Goal: Browse casually: Explore the website without a specific task or goal

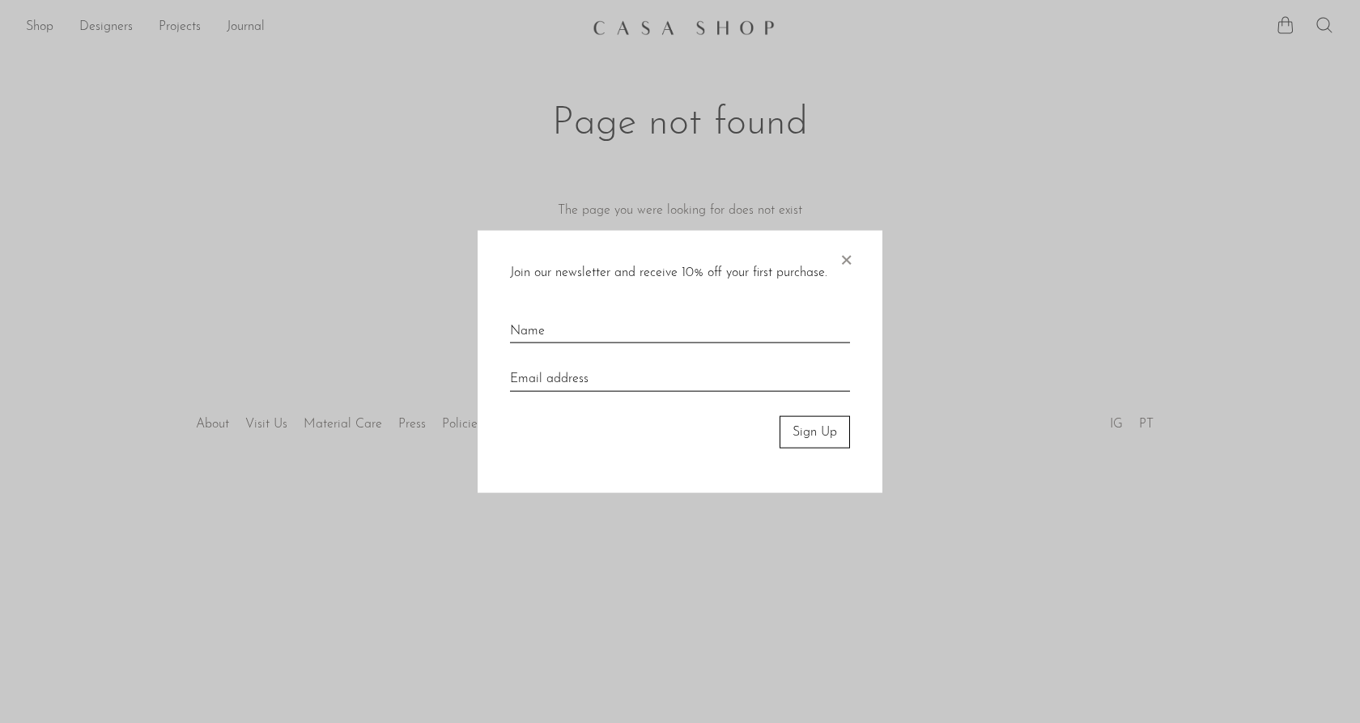
click at [842, 257] on span "×" at bounding box center [846, 256] width 16 height 52
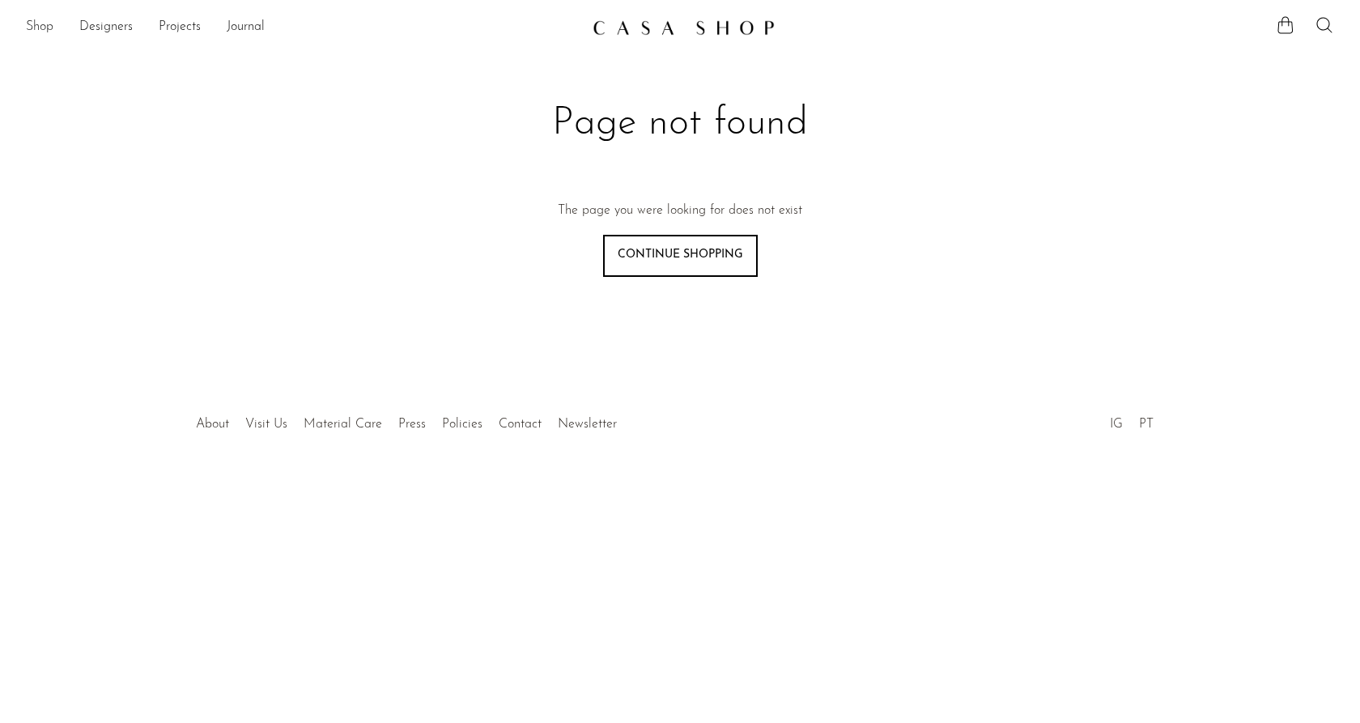
click at [32, 28] on link "Shop" at bounding box center [40, 27] width 28 height 21
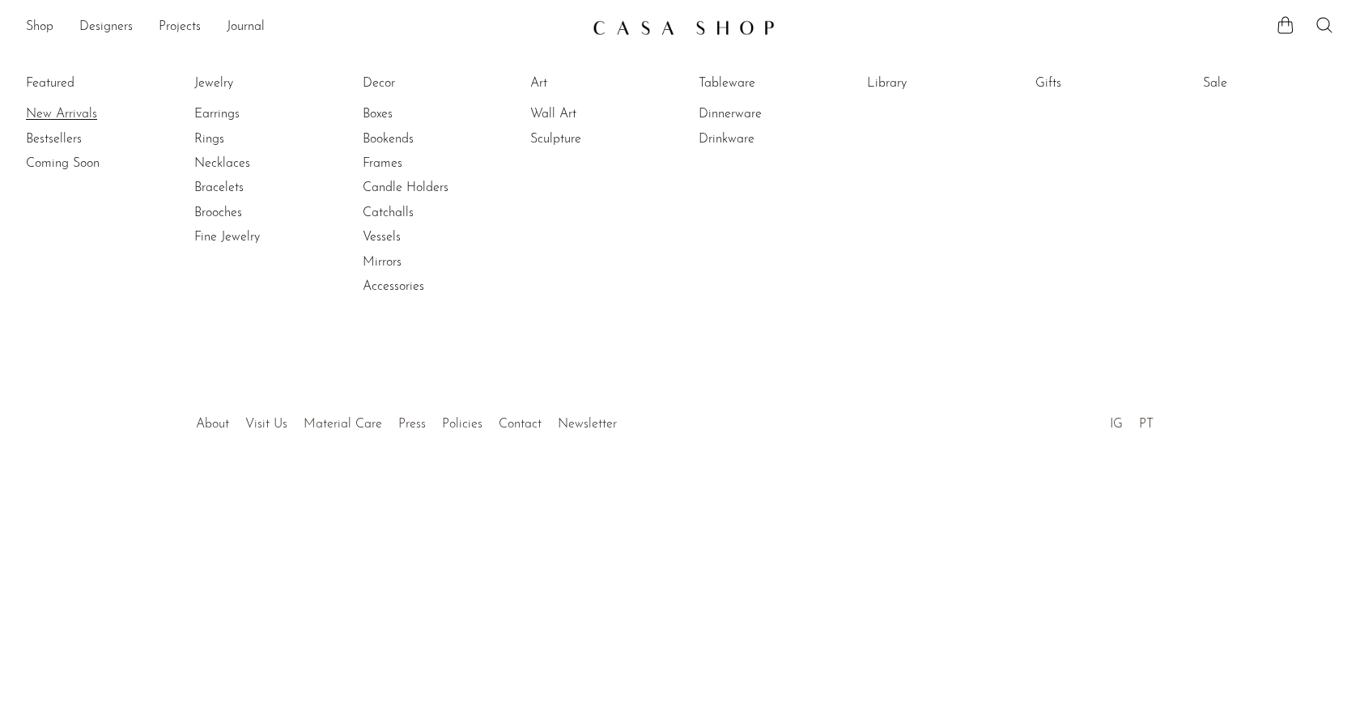
click at [56, 121] on link "New Arrivals" at bounding box center [86, 114] width 121 height 18
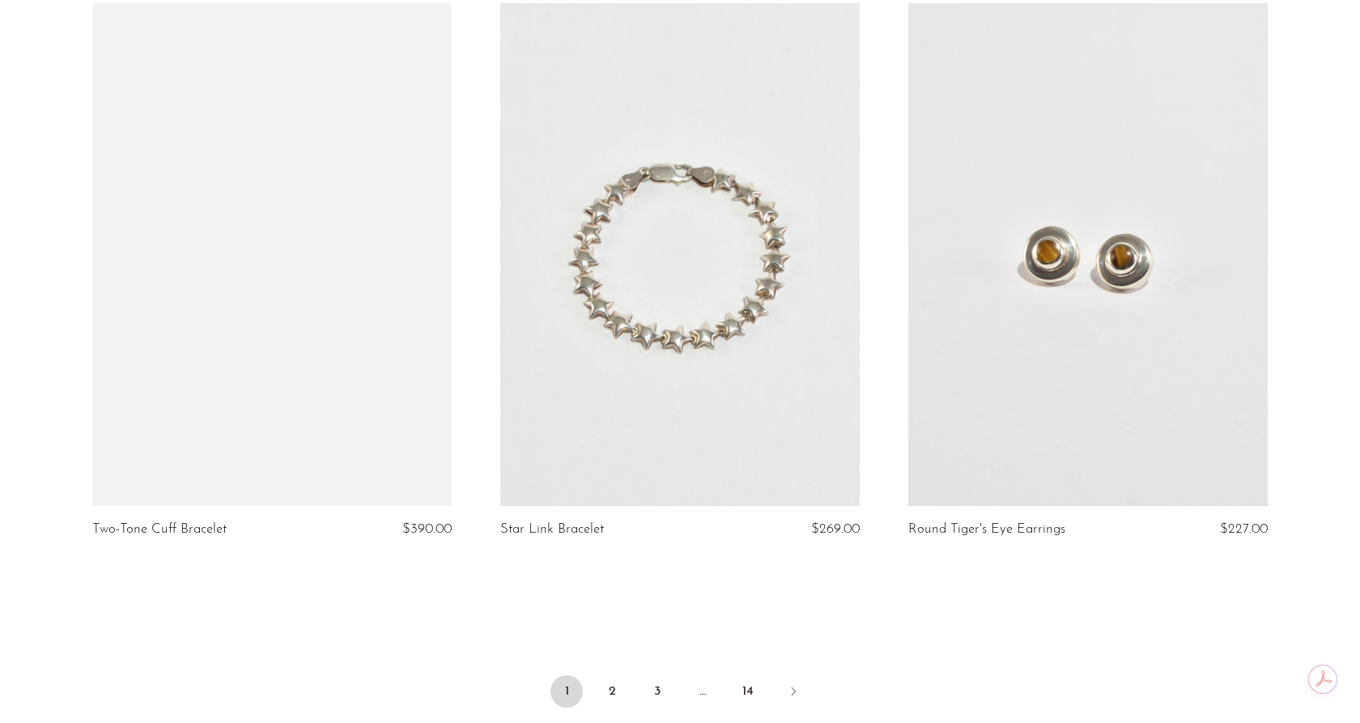
scroll to position [6645, 0]
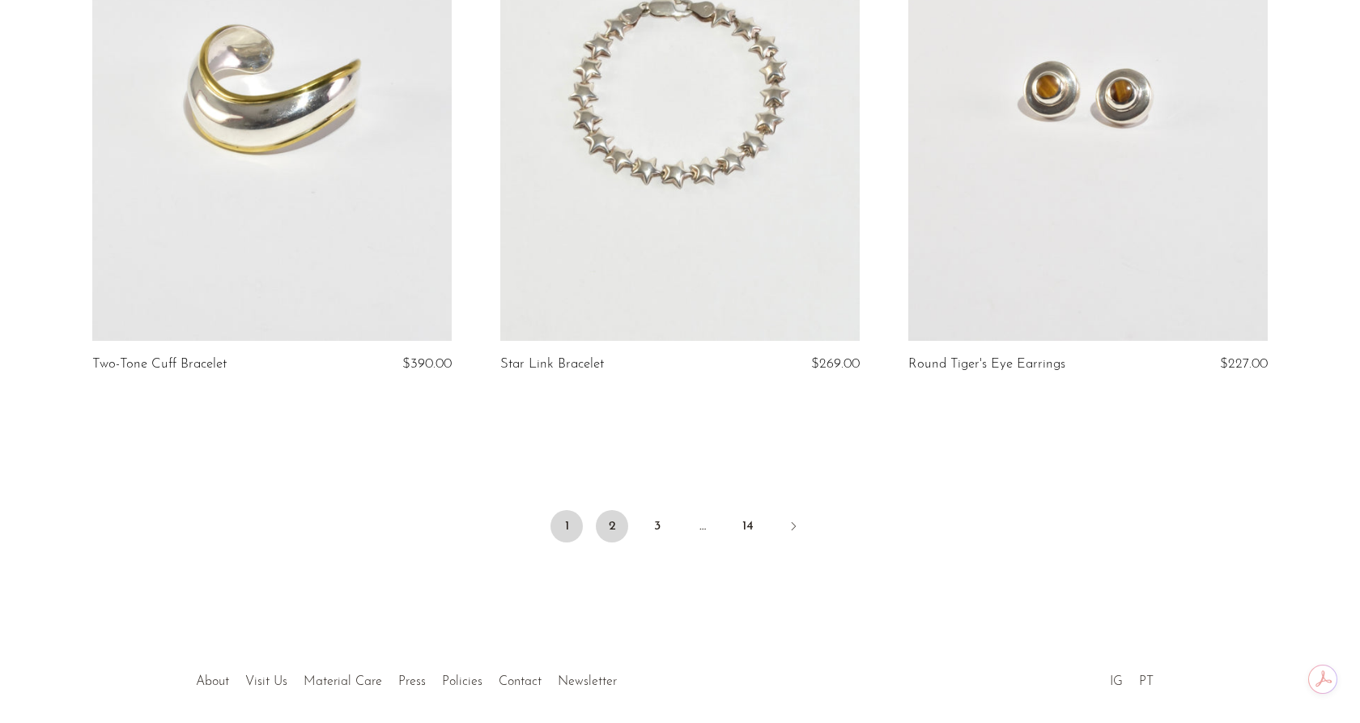
click at [611, 524] on link "2" at bounding box center [612, 526] width 32 height 32
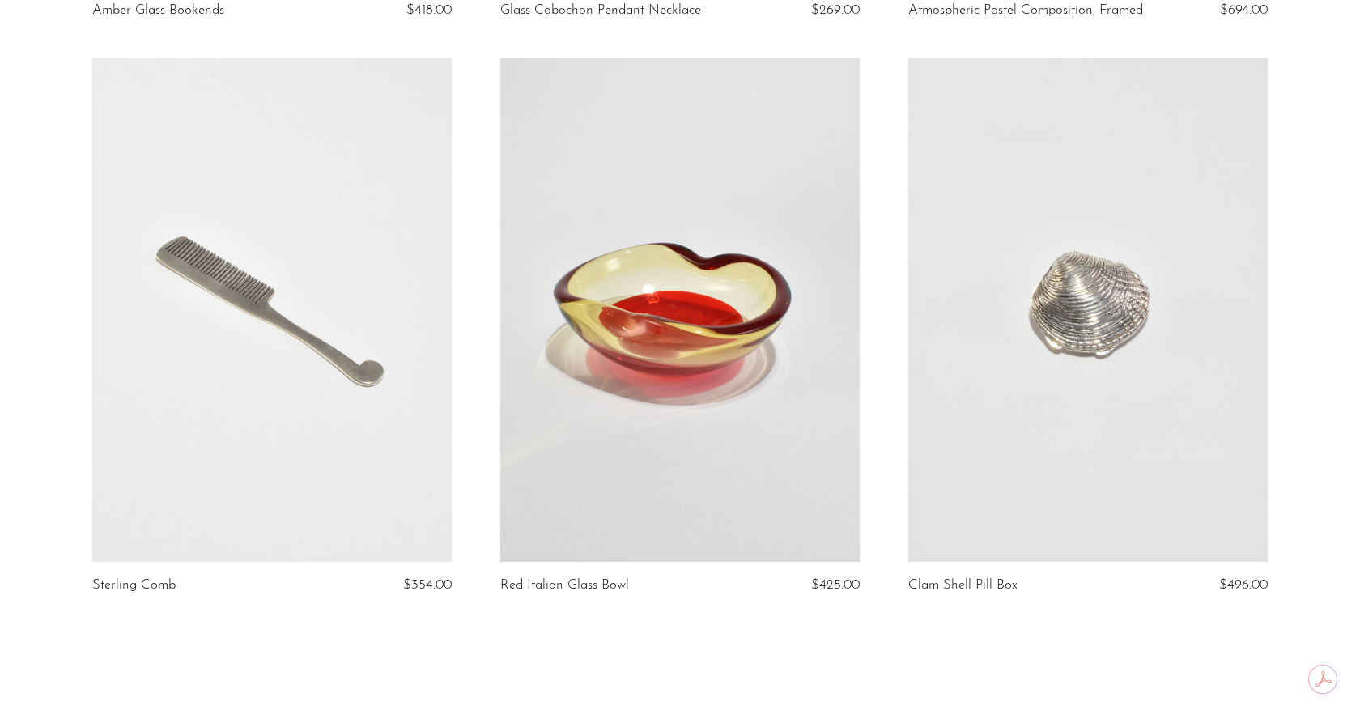
scroll to position [6670, 0]
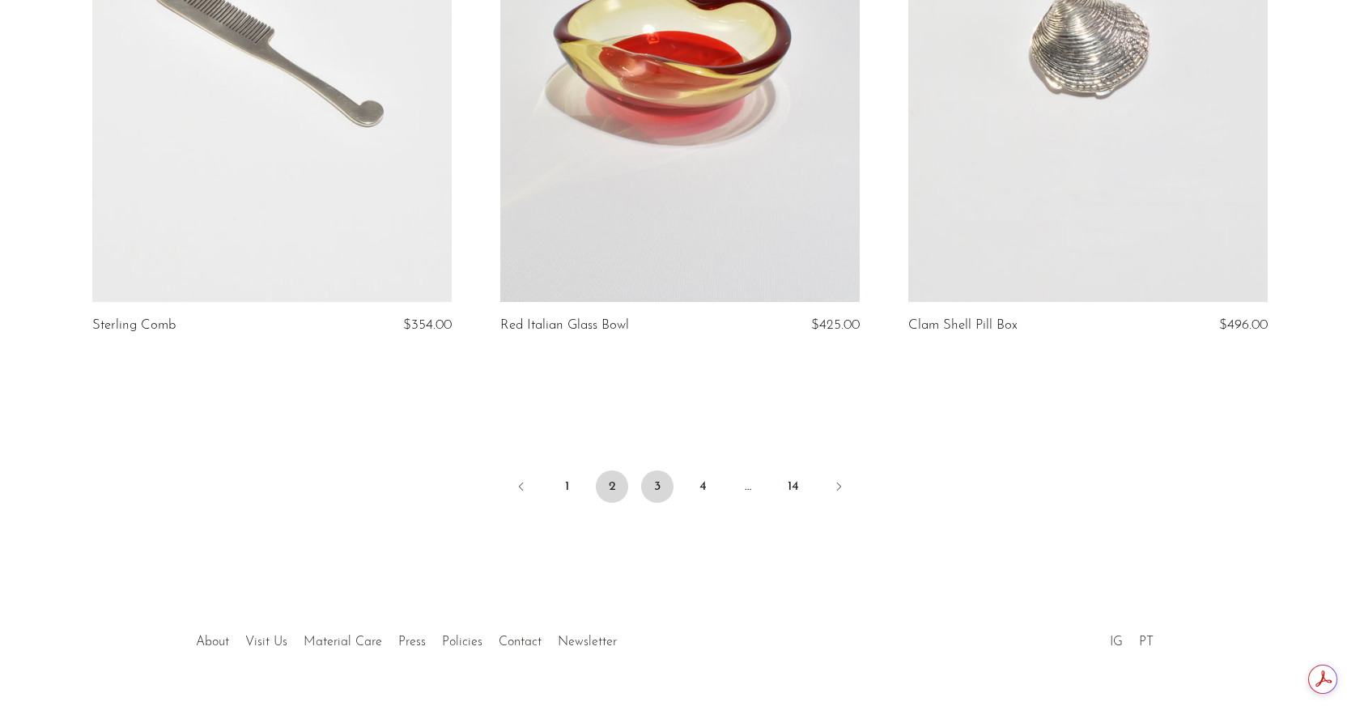
click at [659, 494] on link "3" at bounding box center [657, 486] width 32 height 32
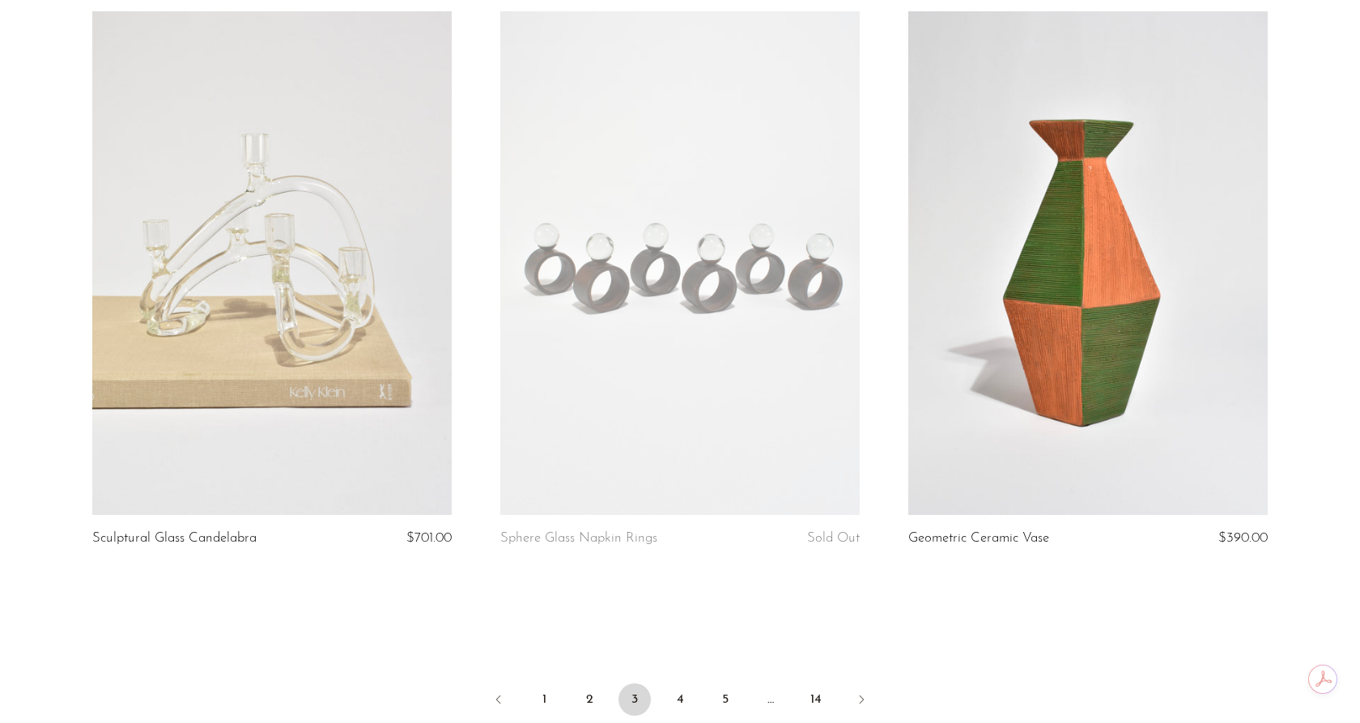
scroll to position [6697, 0]
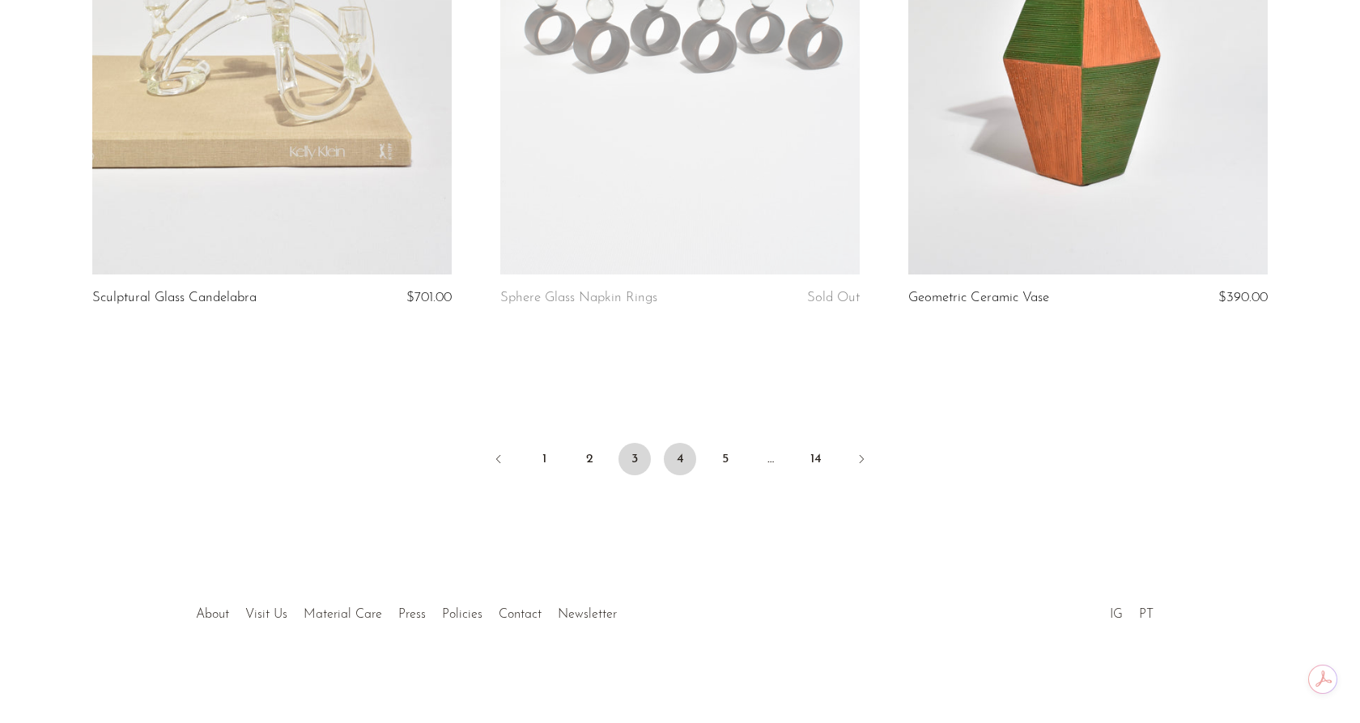
click at [676, 463] on link "4" at bounding box center [680, 459] width 32 height 32
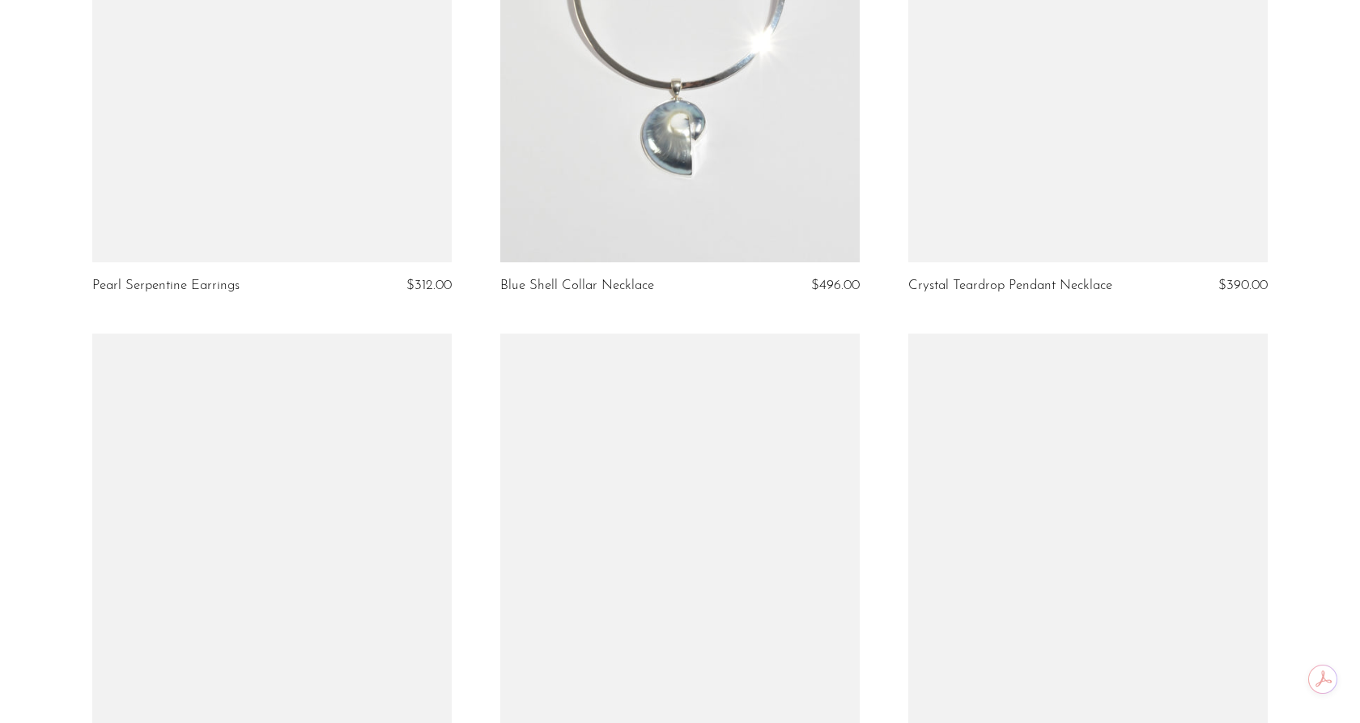
scroll to position [6611, 0]
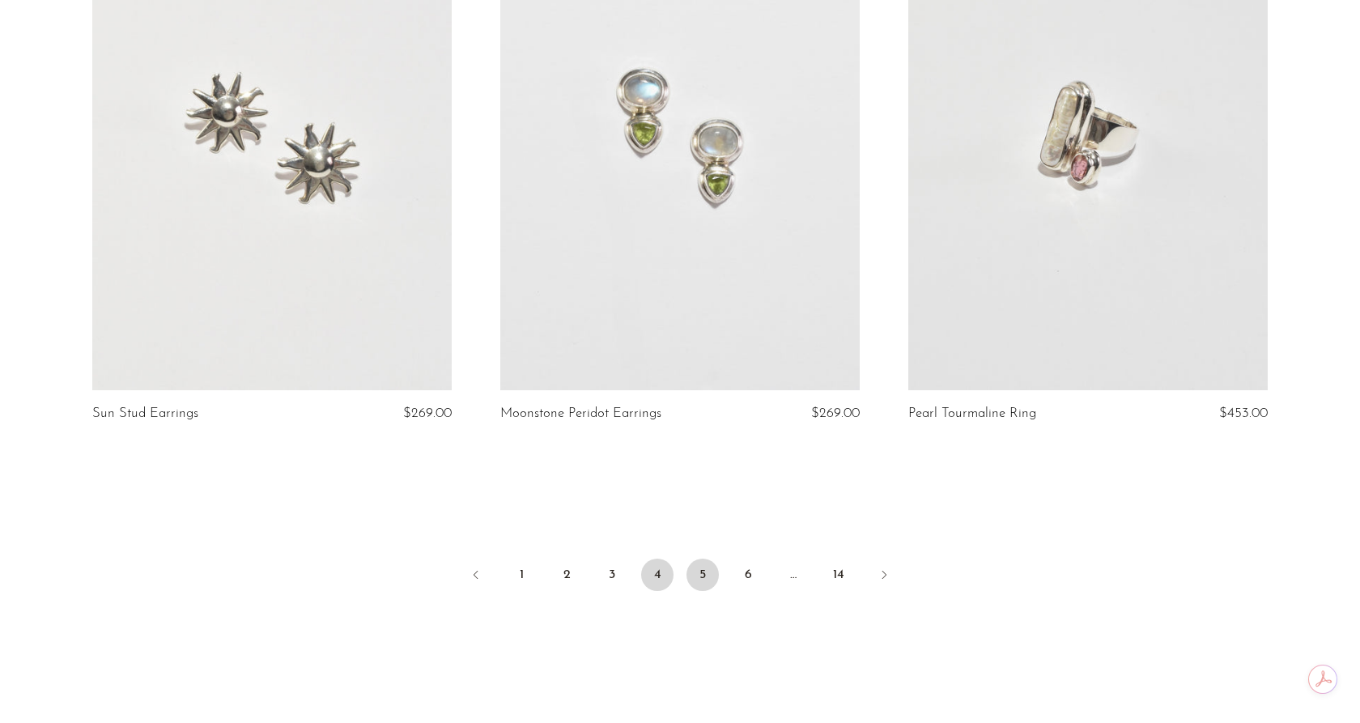
click at [700, 558] on link "5" at bounding box center [702, 574] width 32 height 32
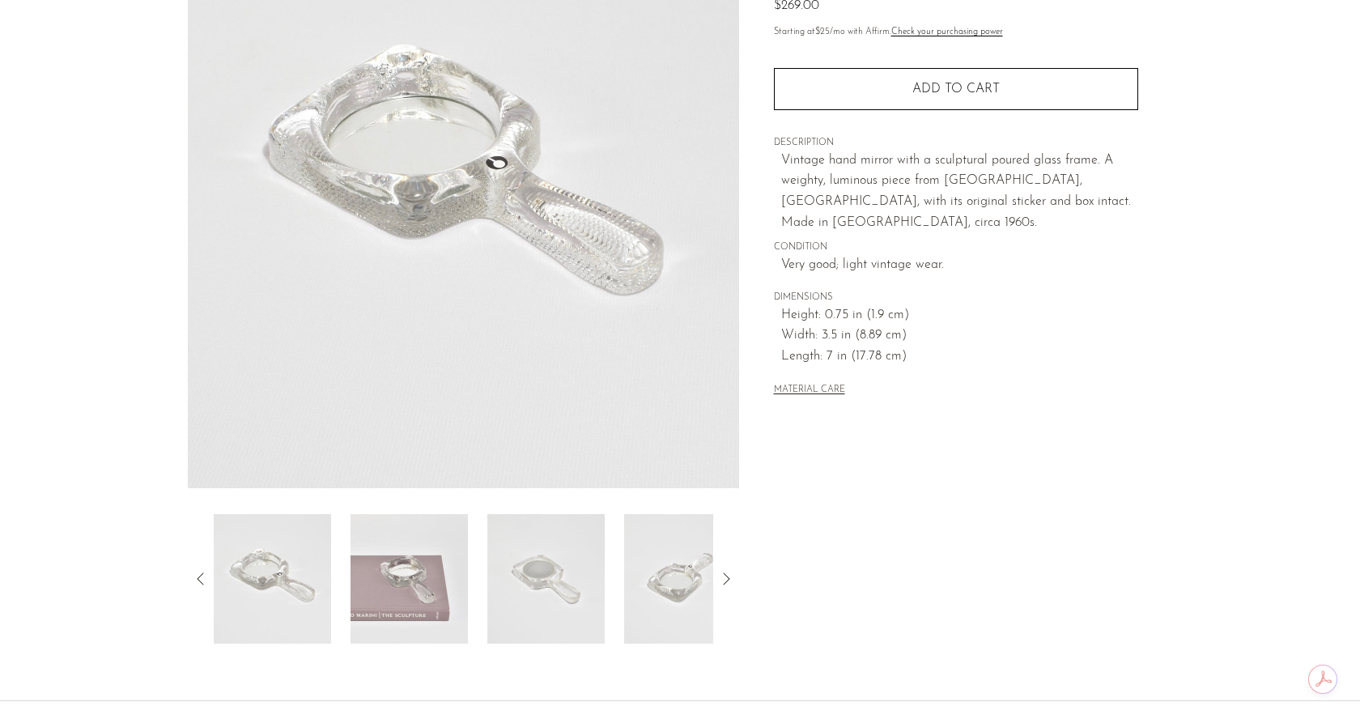
scroll to position [331, 0]
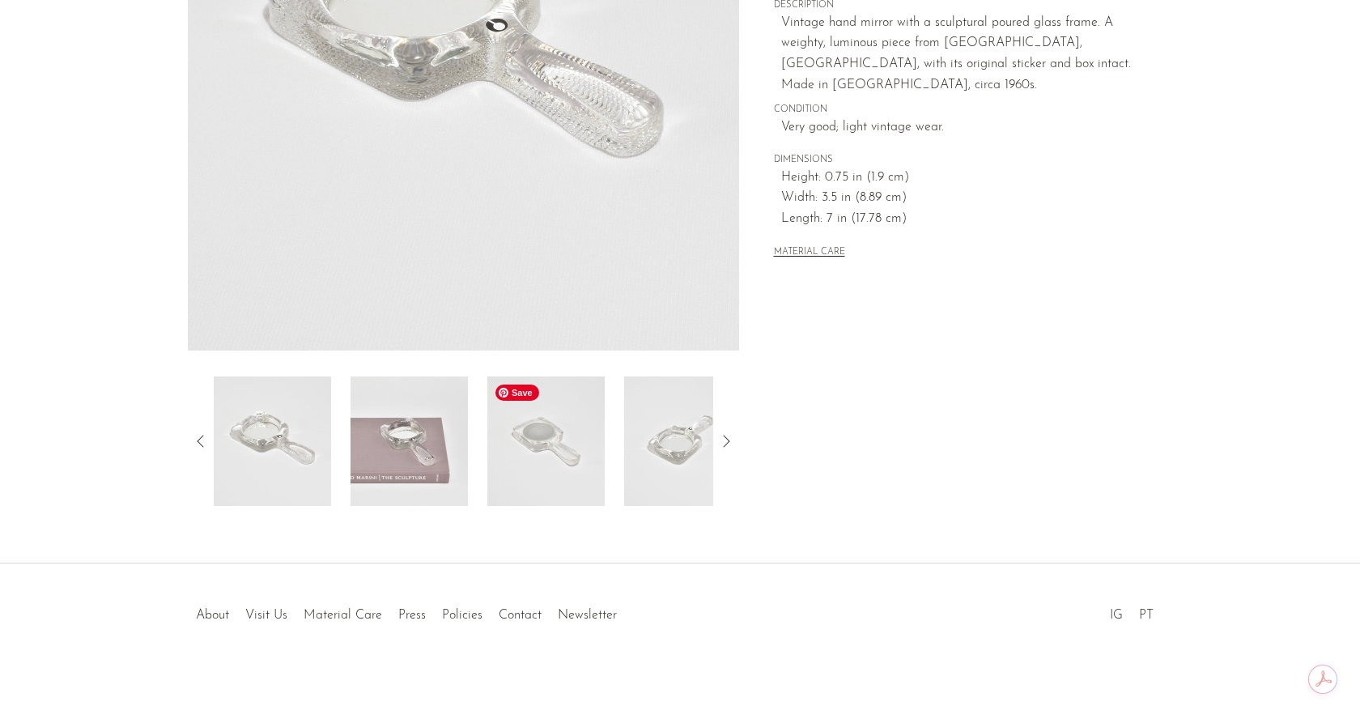
click at [558, 465] on img at bounding box center [545, 440] width 117 height 129
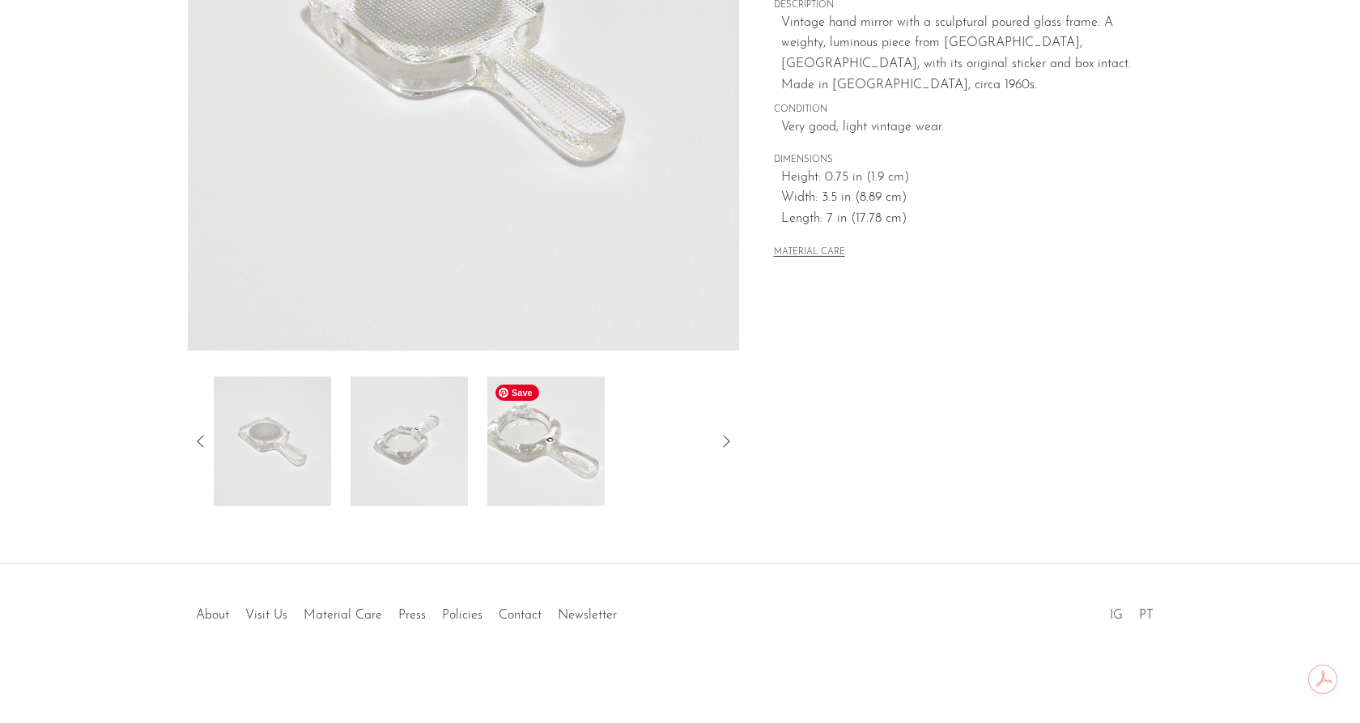
click at [564, 415] on img at bounding box center [545, 440] width 117 height 129
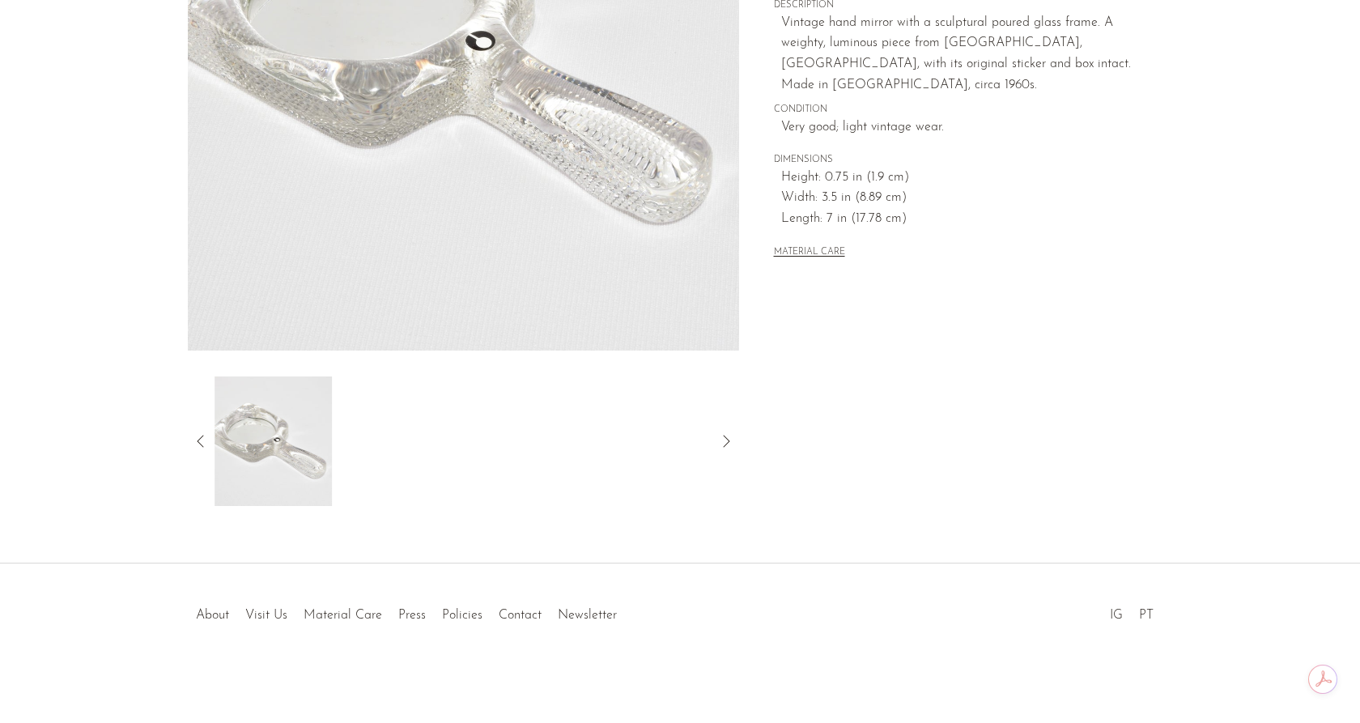
scroll to position [0, 0]
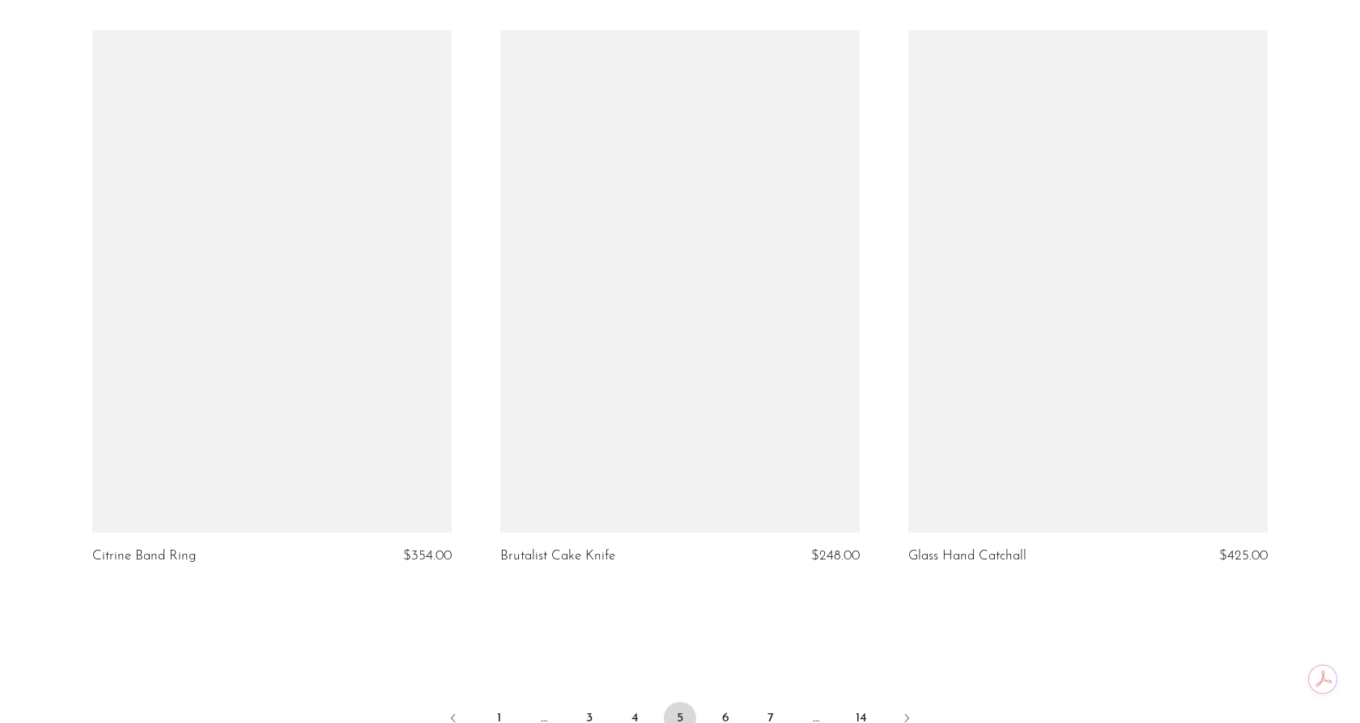
scroll to position [6586, 0]
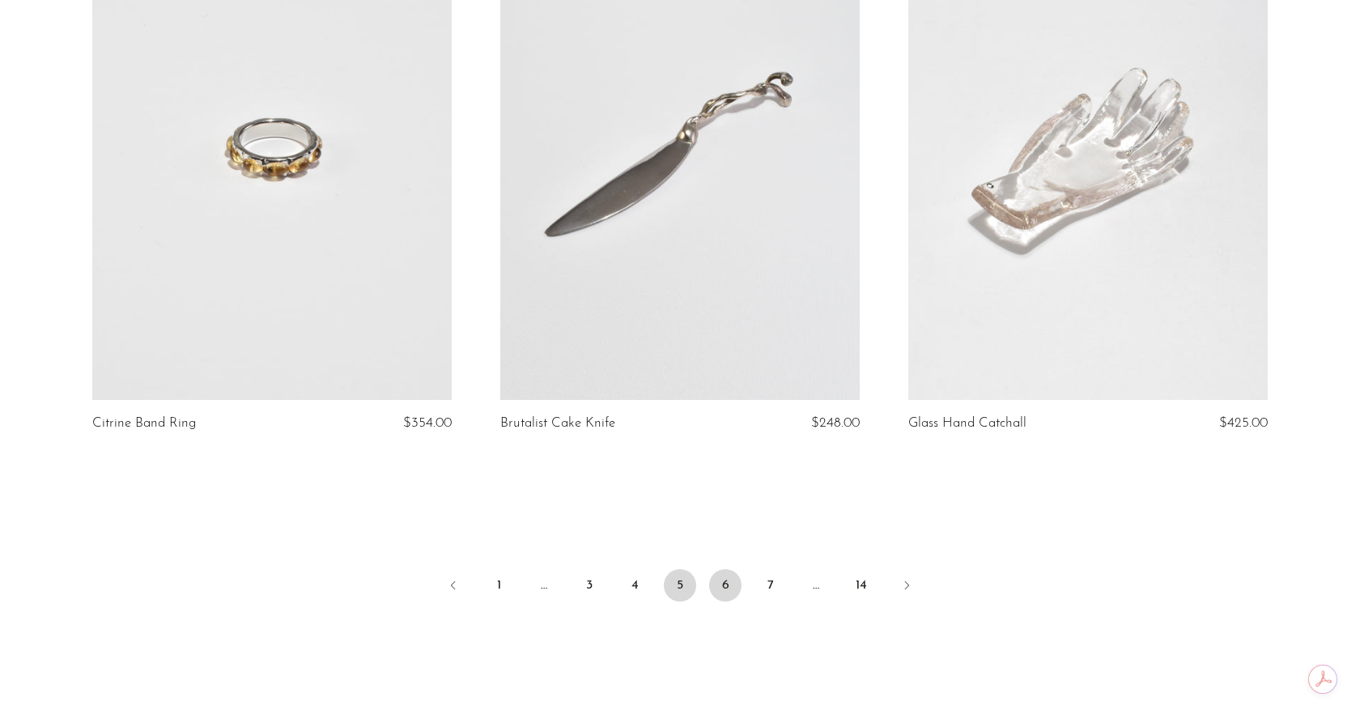
click at [726, 582] on link "6" at bounding box center [725, 585] width 32 height 32
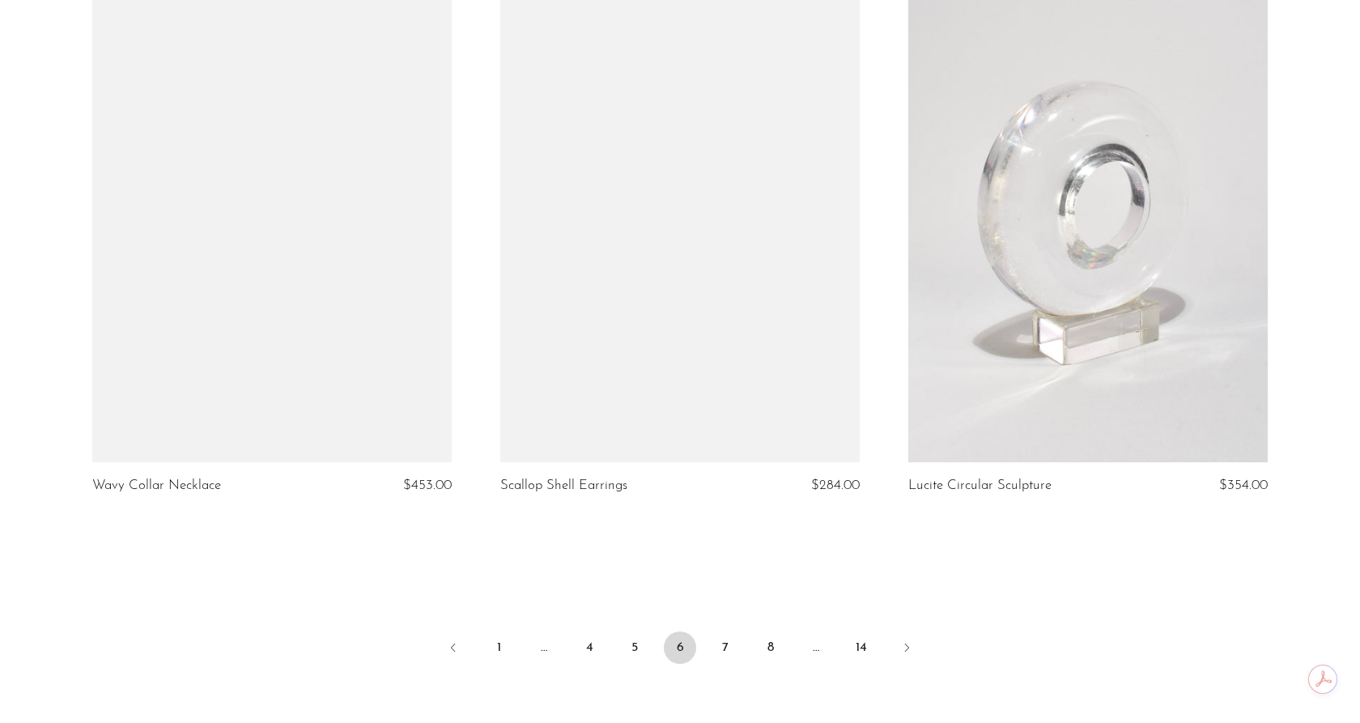
scroll to position [6526, 0]
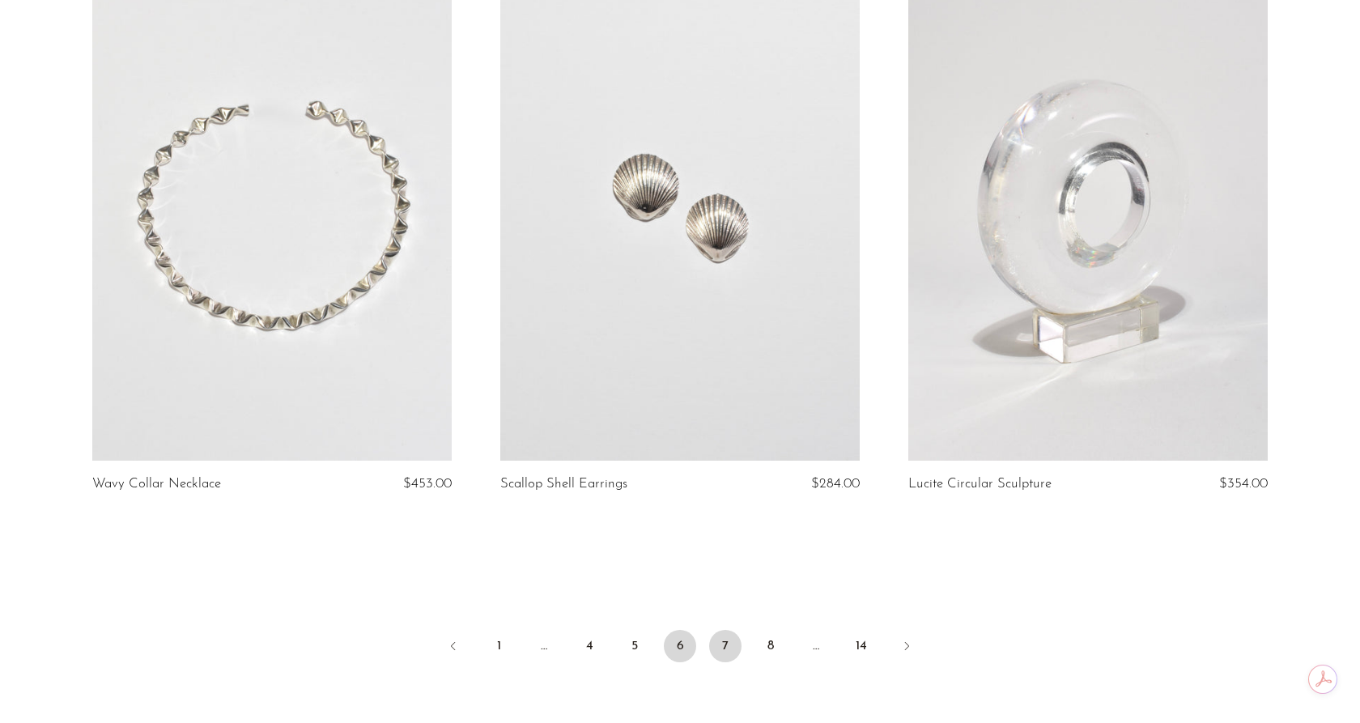
click at [713, 643] on link "7" at bounding box center [725, 646] width 32 height 32
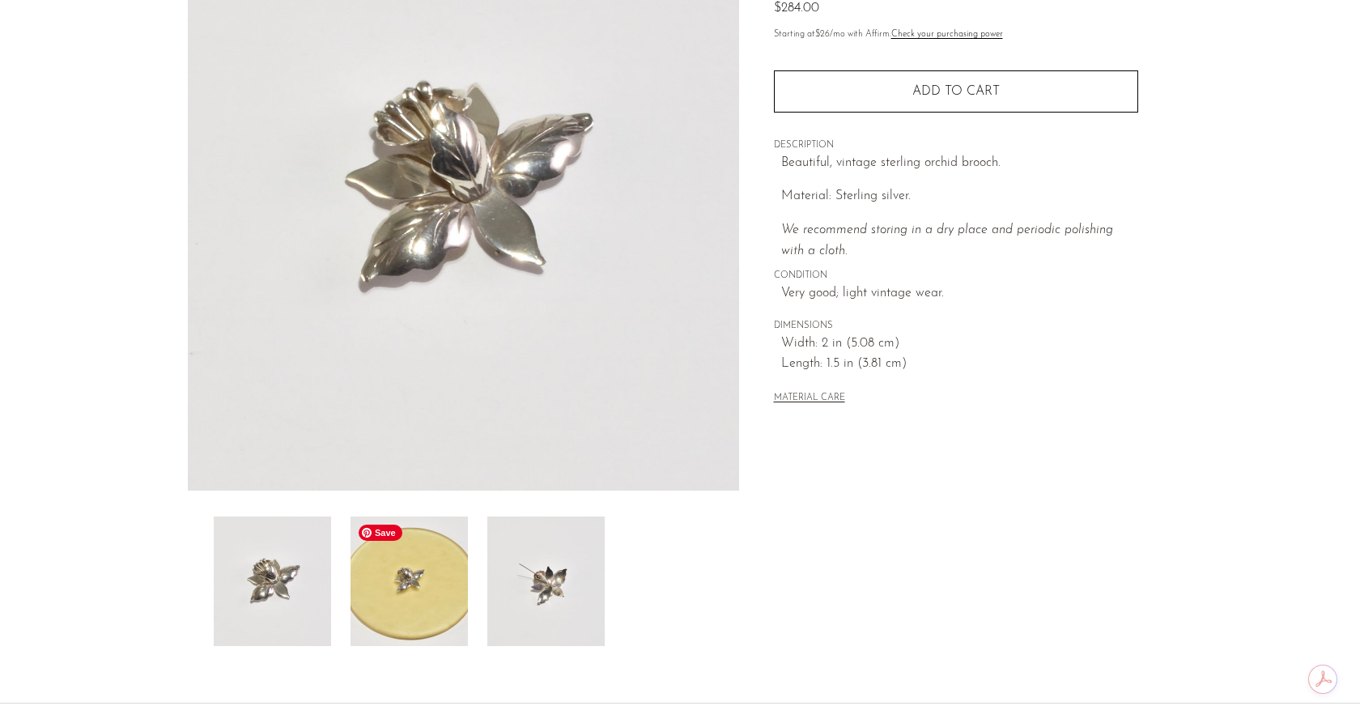
scroll to position [193, 0]
click at [424, 529] on img at bounding box center [408, 579] width 117 height 129
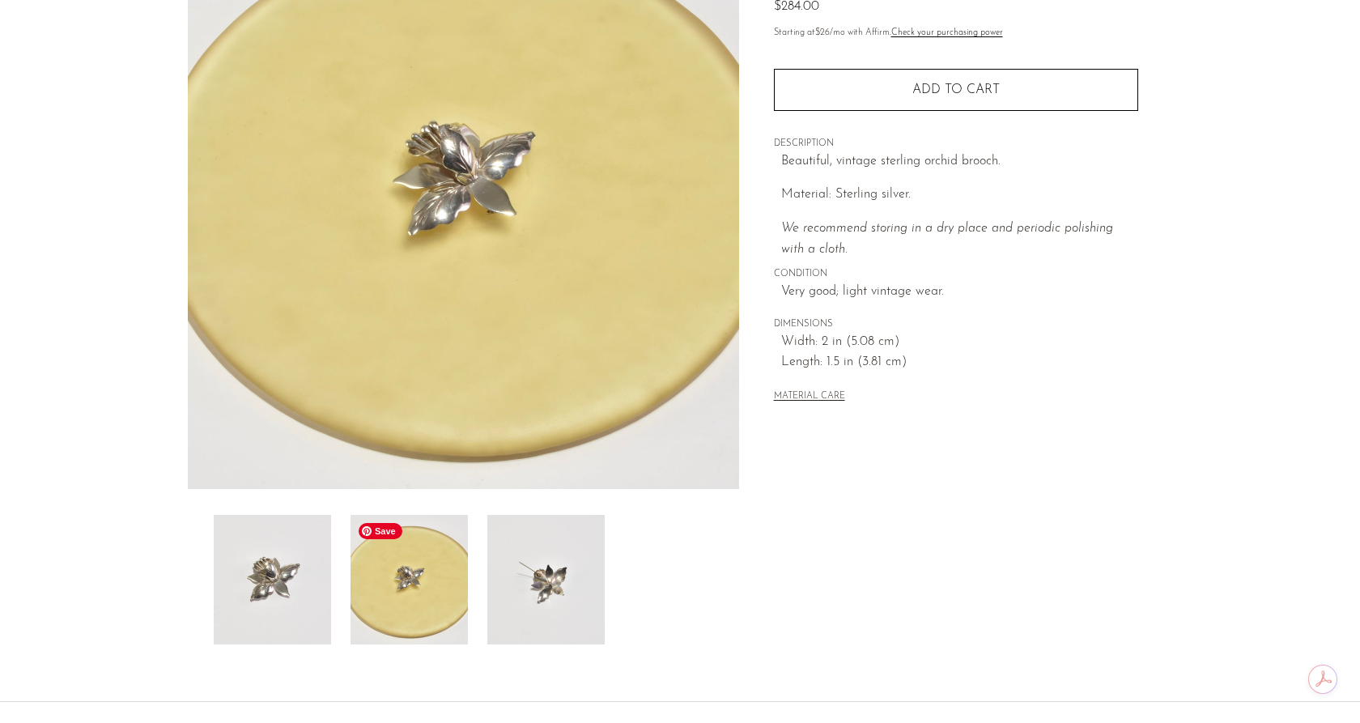
click at [424, 529] on img at bounding box center [408, 579] width 117 height 129
click at [291, 593] on img at bounding box center [272, 579] width 117 height 129
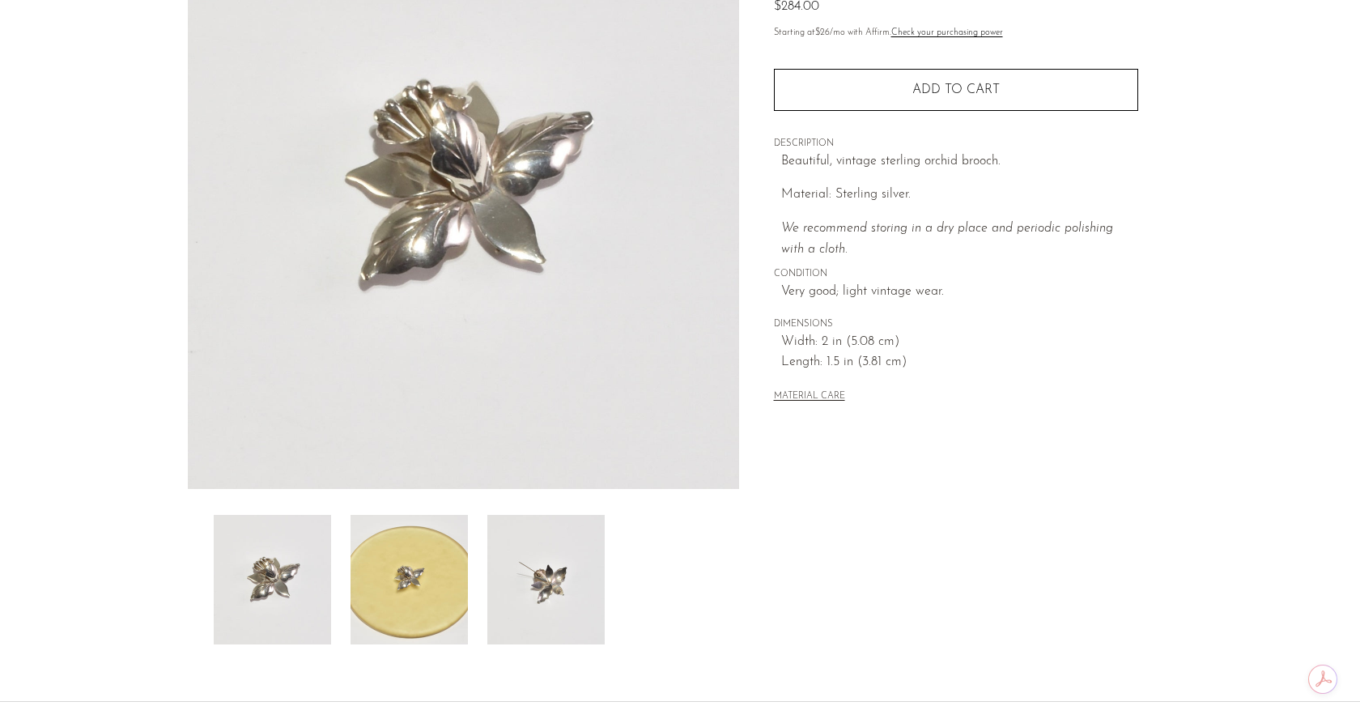
scroll to position [0, 0]
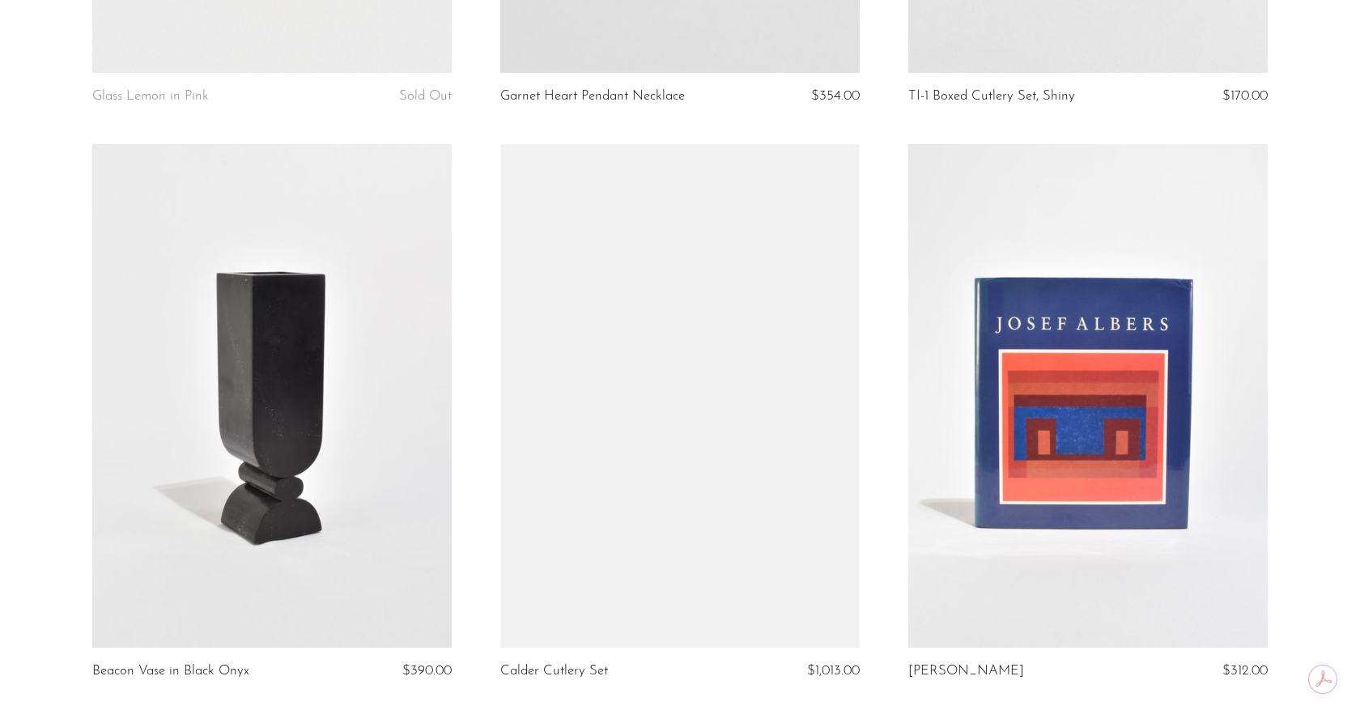
scroll to position [6697, 0]
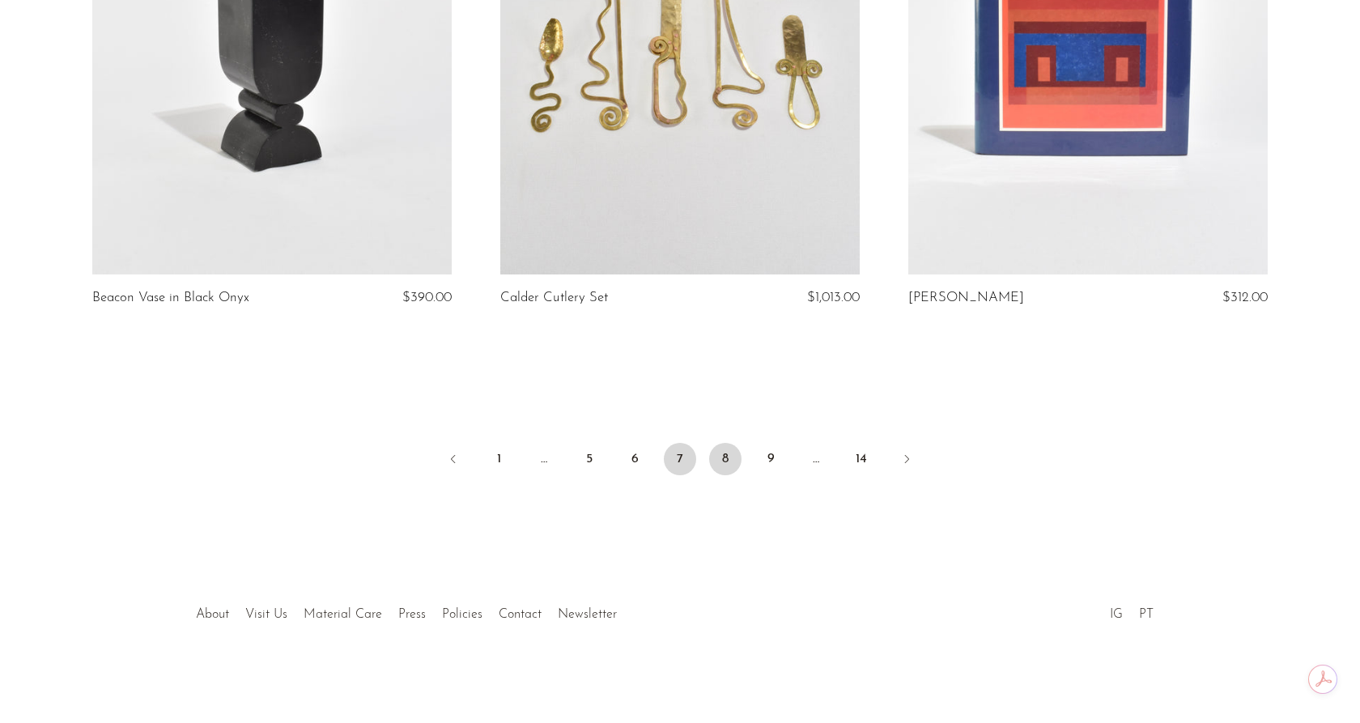
click at [714, 452] on link "8" at bounding box center [725, 459] width 32 height 32
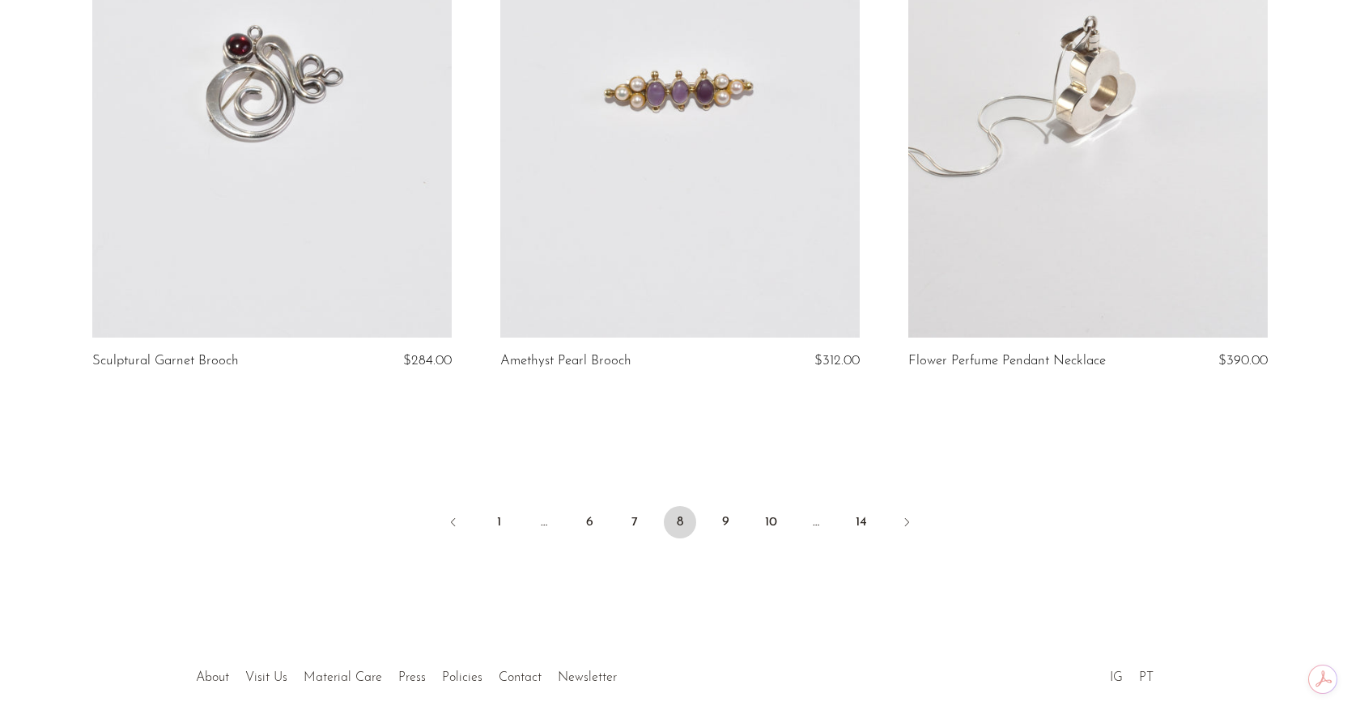
scroll to position [6697, 0]
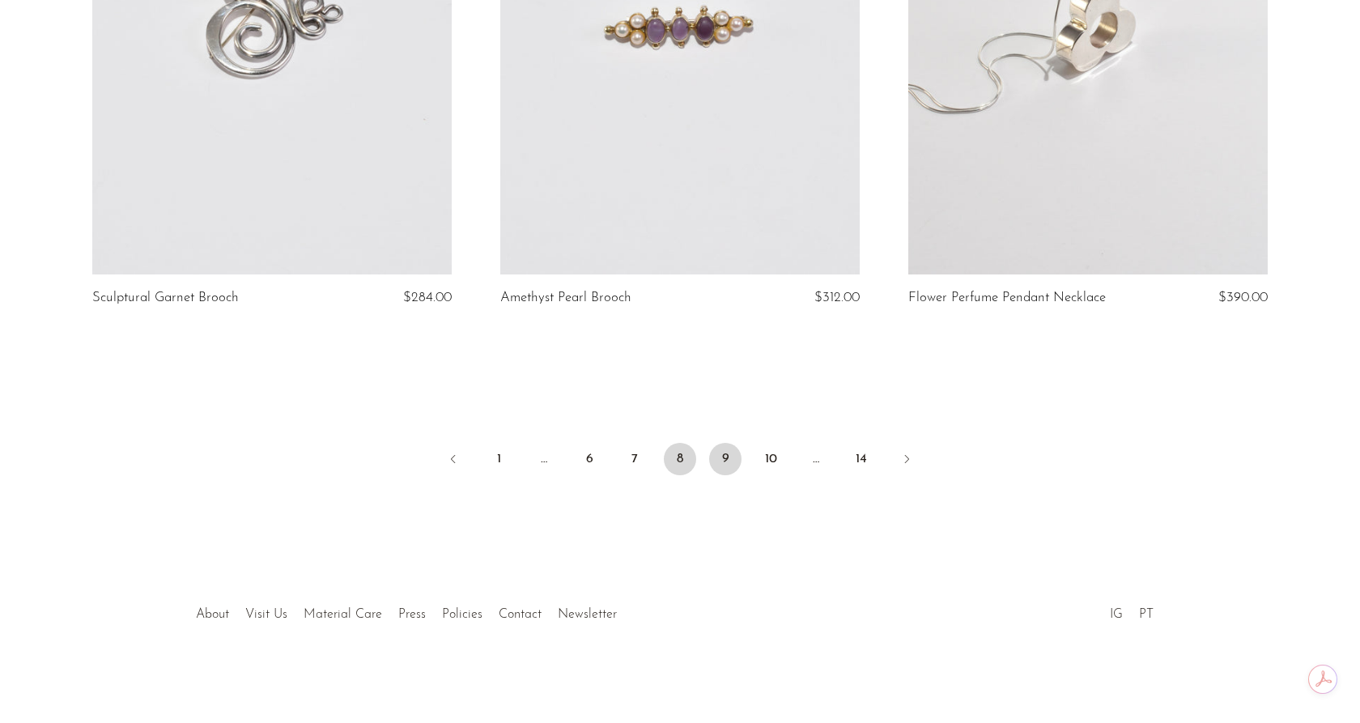
click at [724, 463] on link "9" at bounding box center [725, 459] width 32 height 32
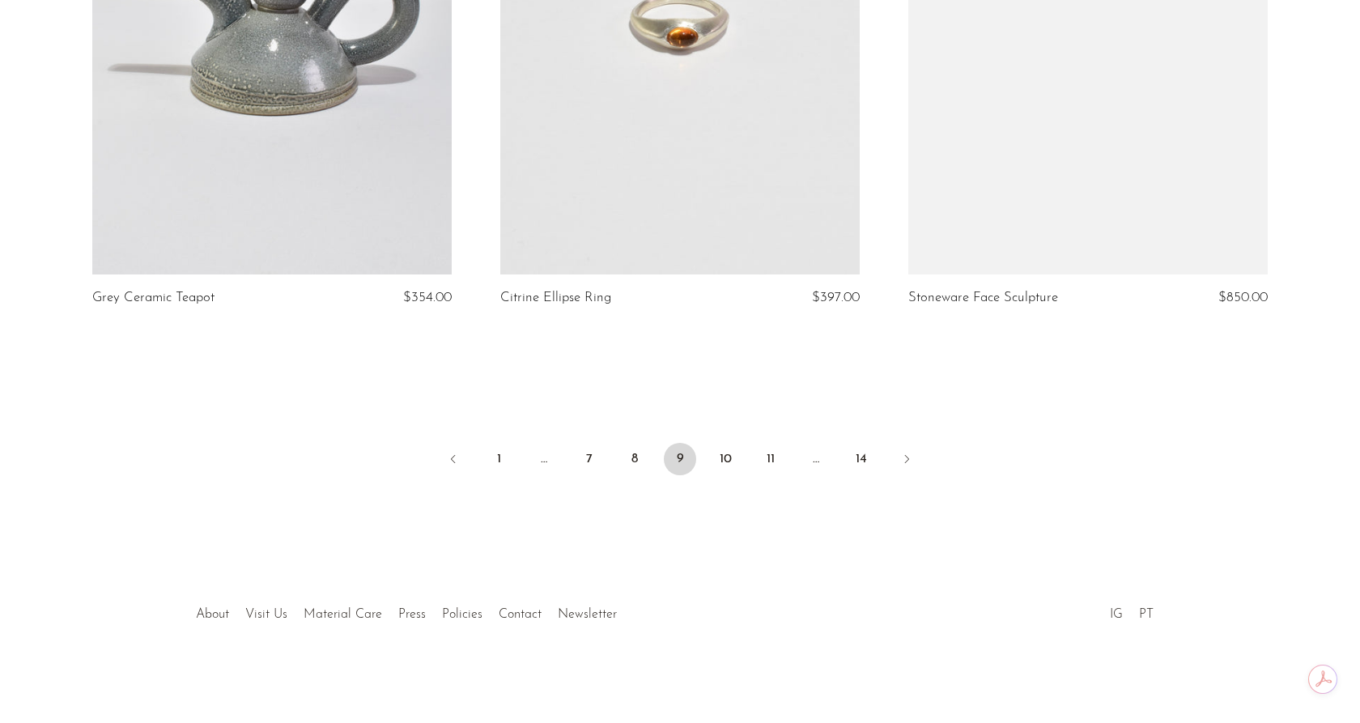
scroll to position [6696, 0]
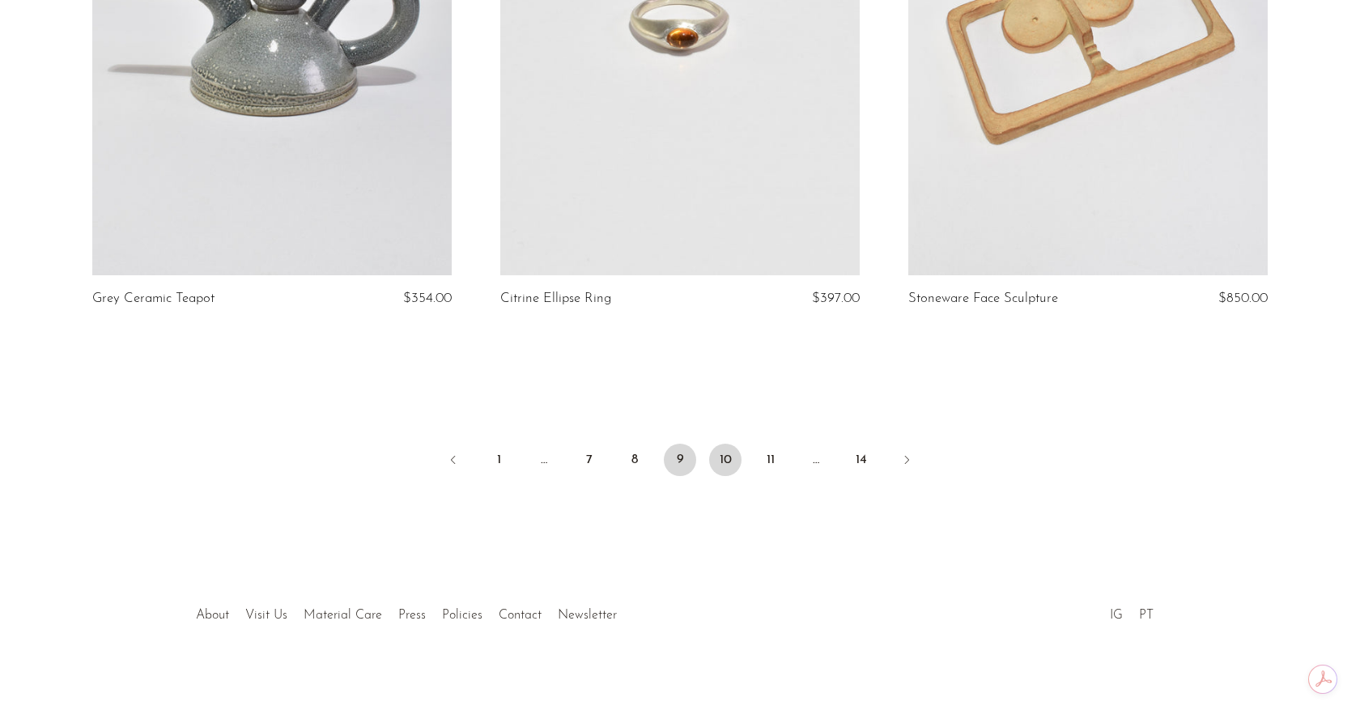
click at [732, 459] on link "10" at bounding box center [725, 459] width 32 height 32
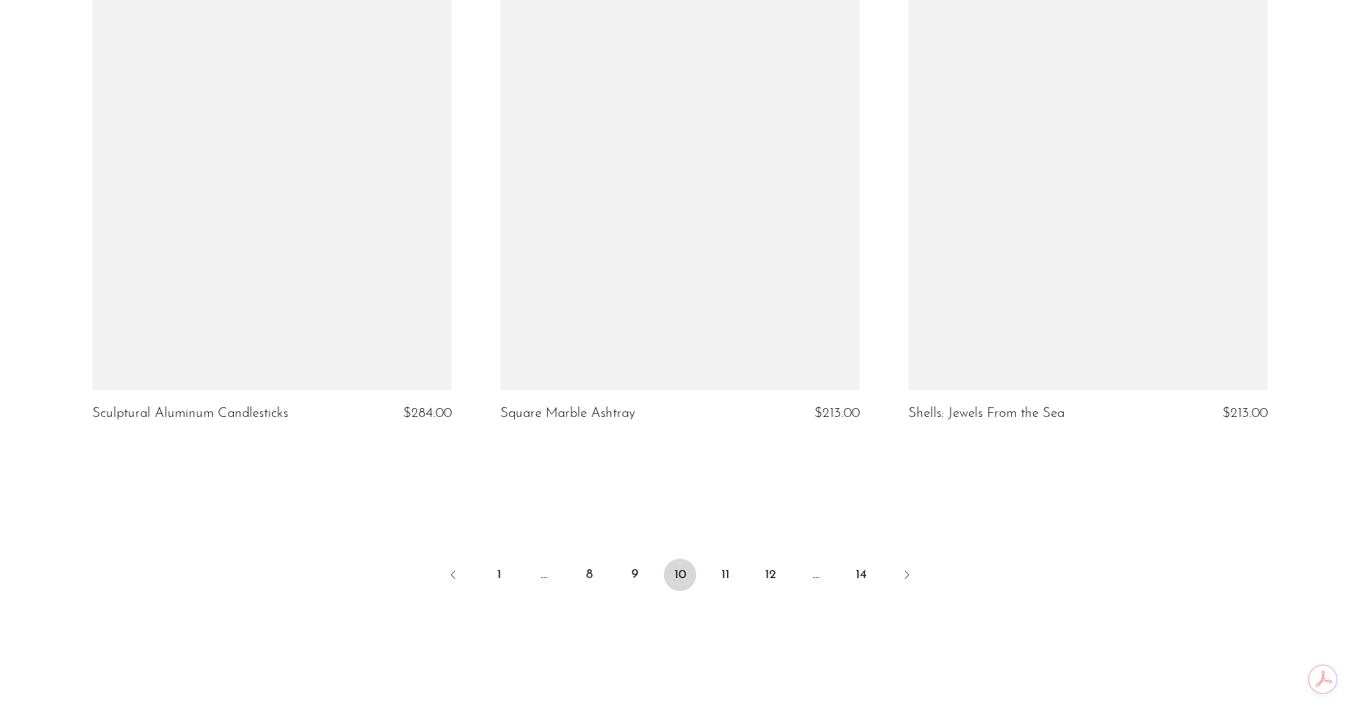
scroll to position [6671, 0]
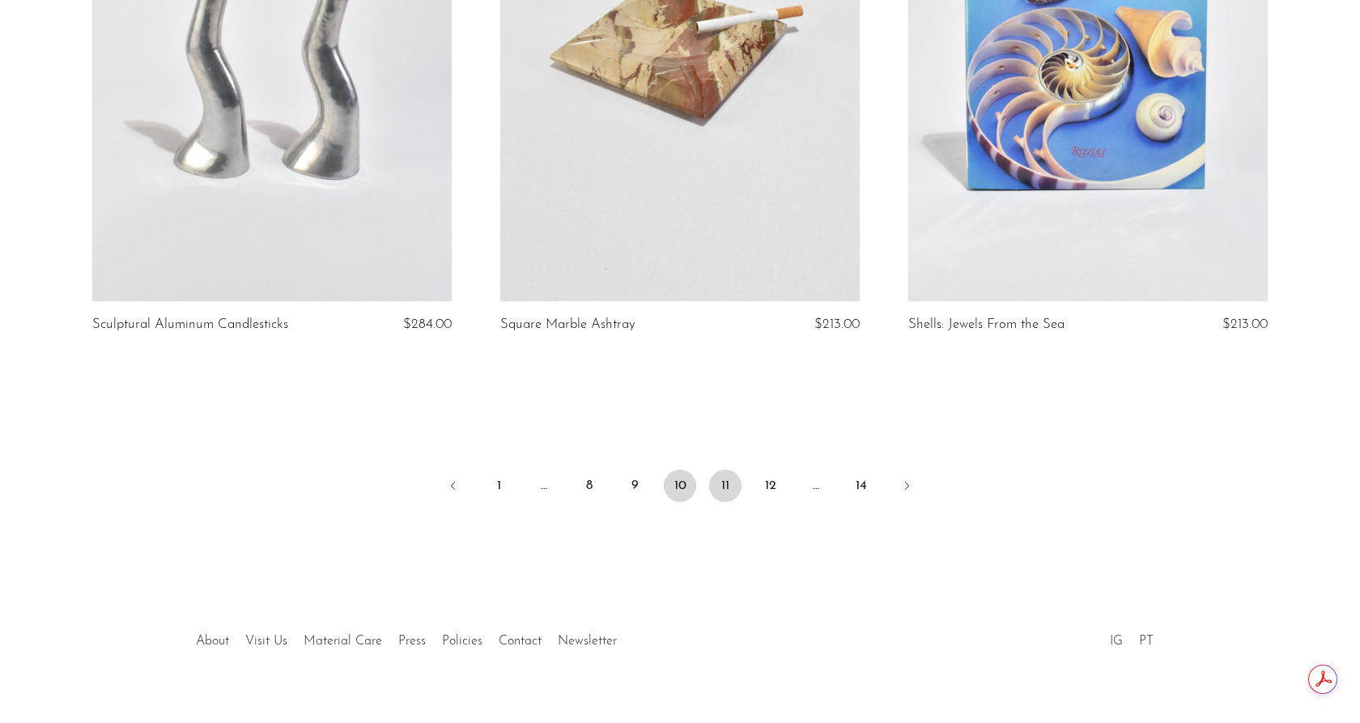
click at [728, 487] on link "11" at bounding box center [725, 485] width 32 height 32
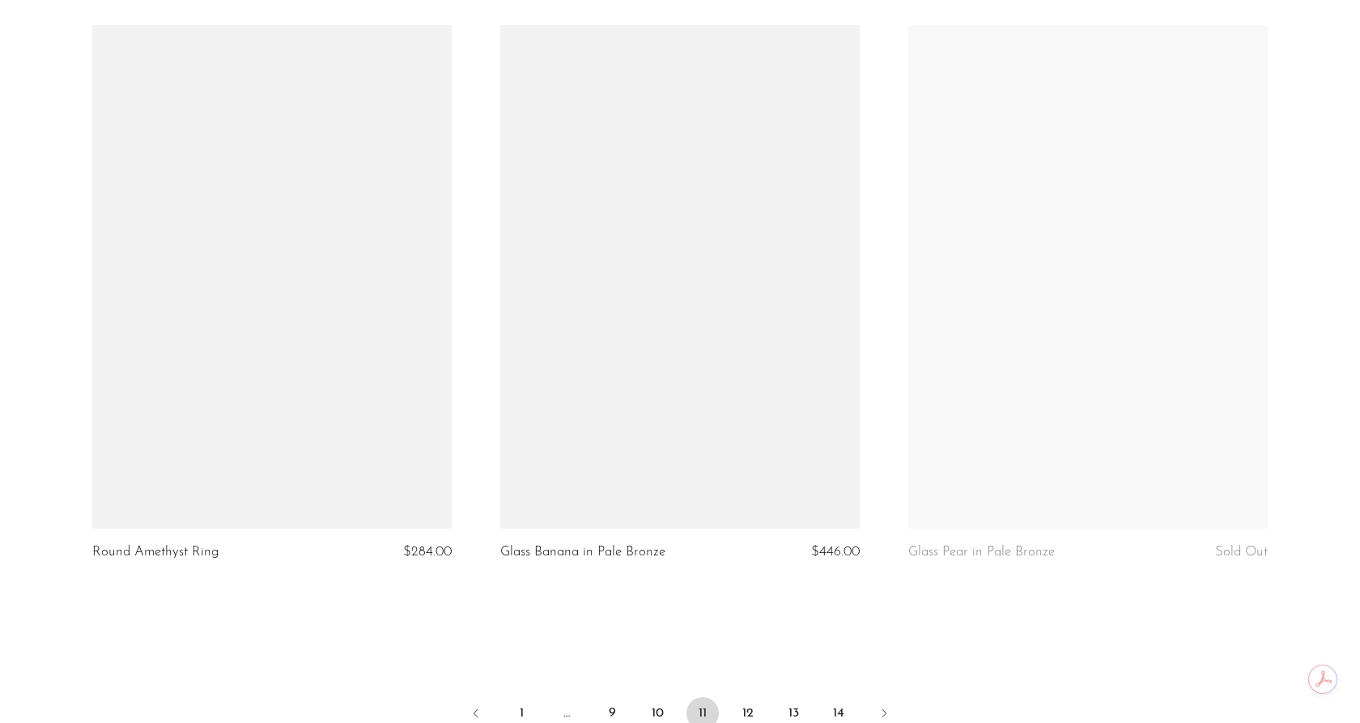
scroll to position [6697, 0]
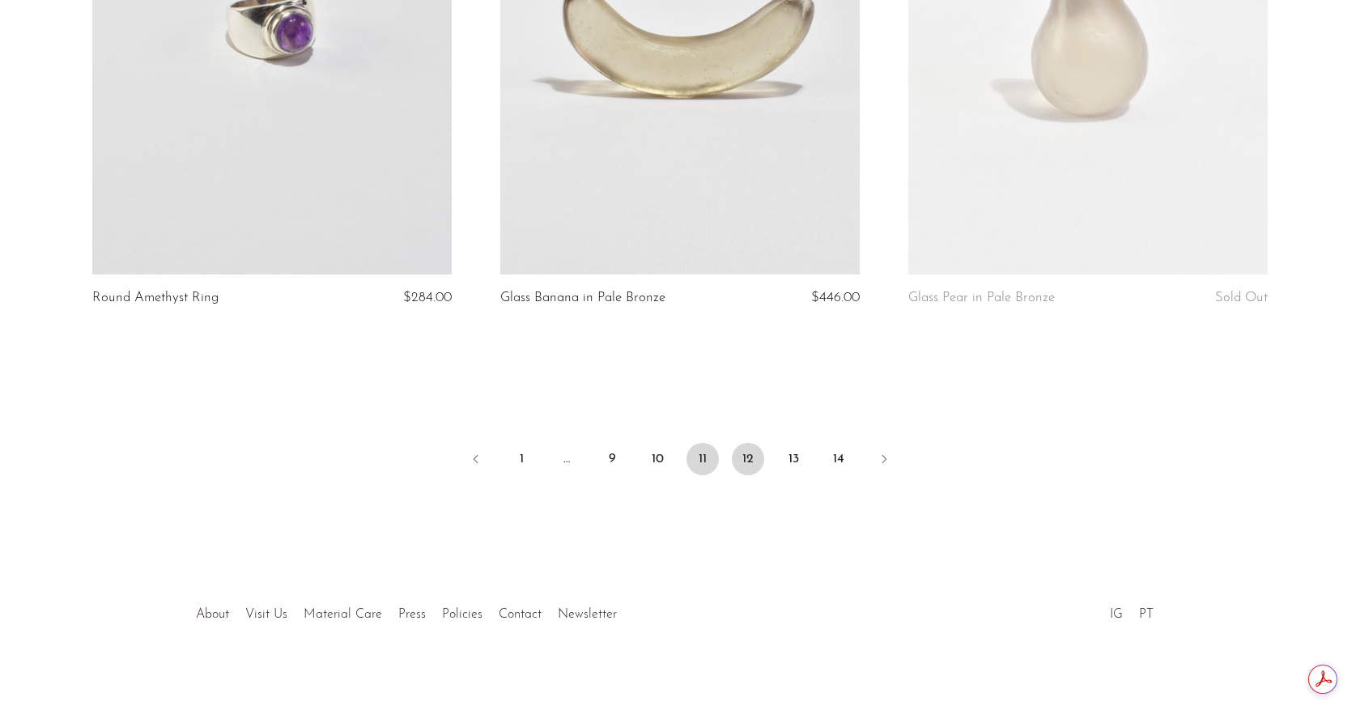
click at [750, 464] on link "12" at bounding box center [748, 459] width 32 height 32
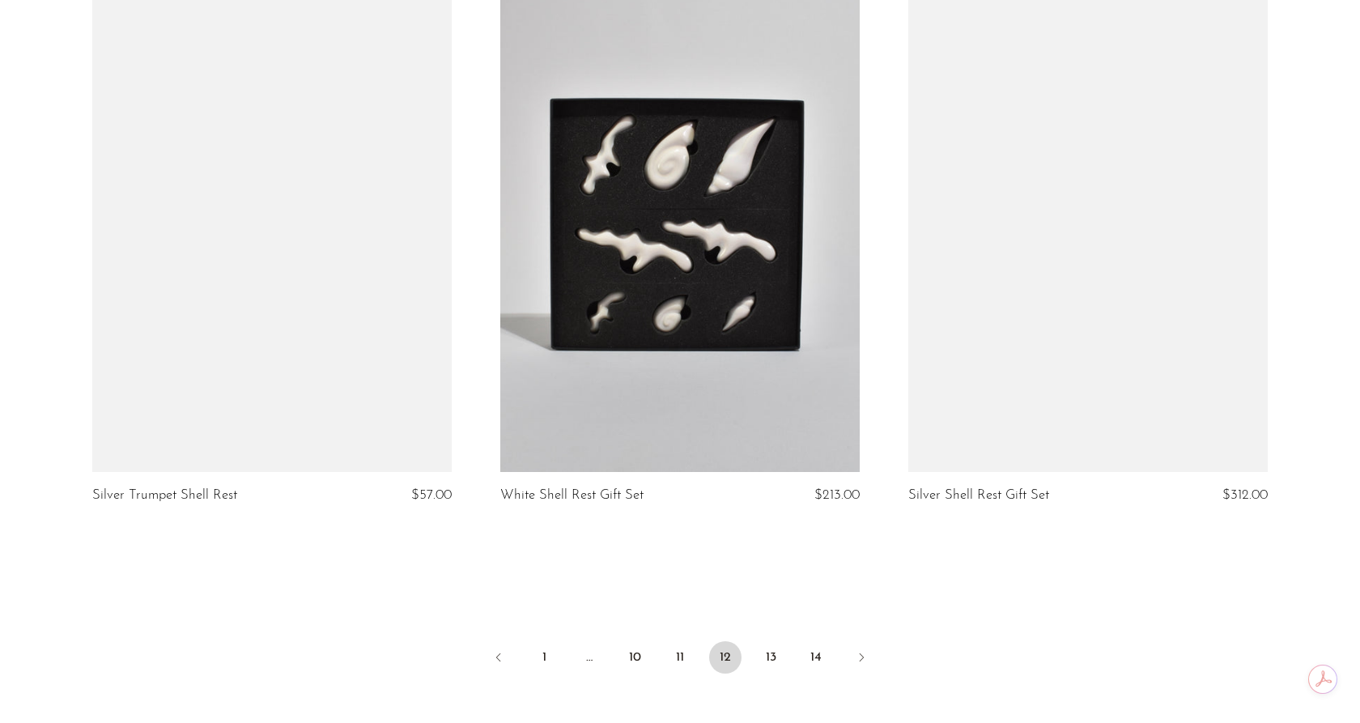
scroll to position [6613, 0]
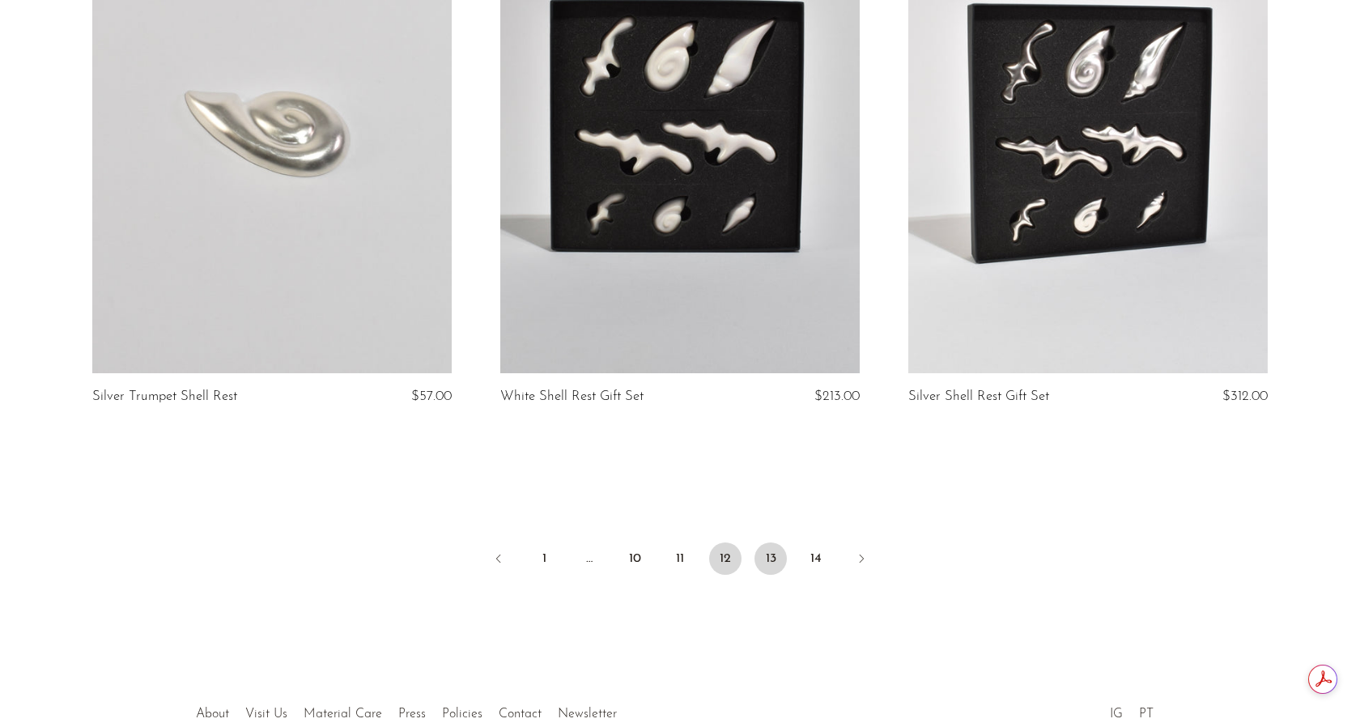
click at [761, 551] on link "13" at bounding box center [770, 558] width 32 height 32
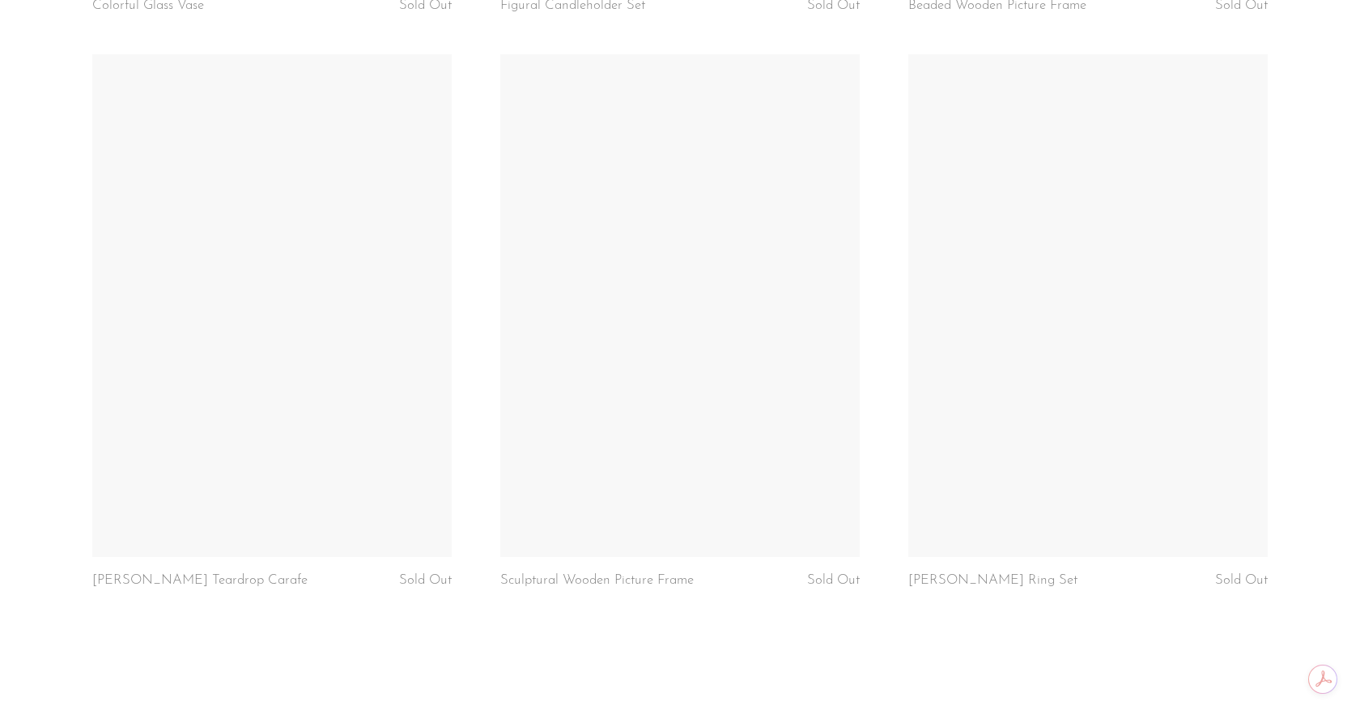
scroll to position [6697, 0]
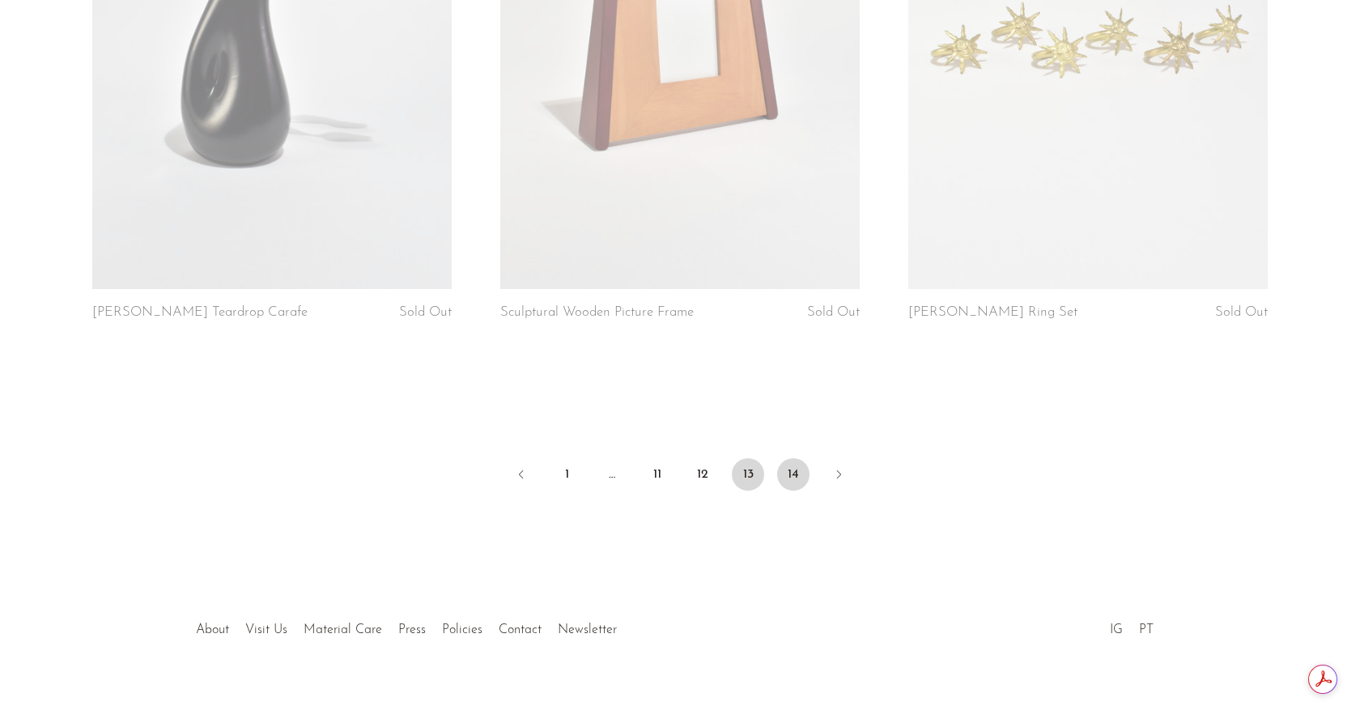
click at [787, 458] on link "14" at bounding box center [793, 474] width 32 height 32
